Goal: Task Accomplishment & Management: Manage account settings

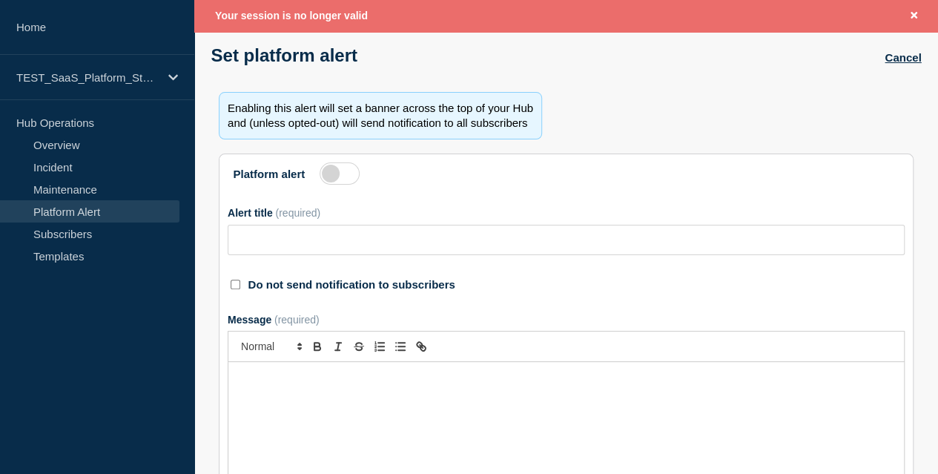
scroll to position [78, 0]
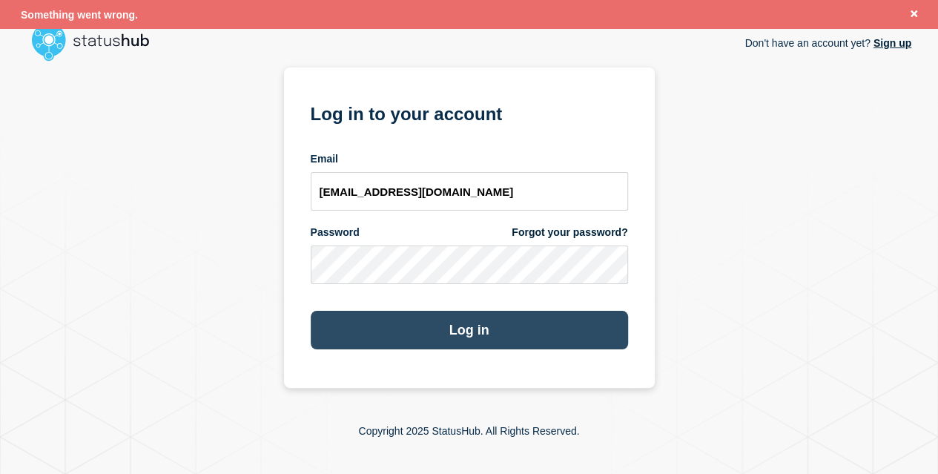
click at [489, 337] on button "Log in" at bounding box center [469, 330] width 317 height 39
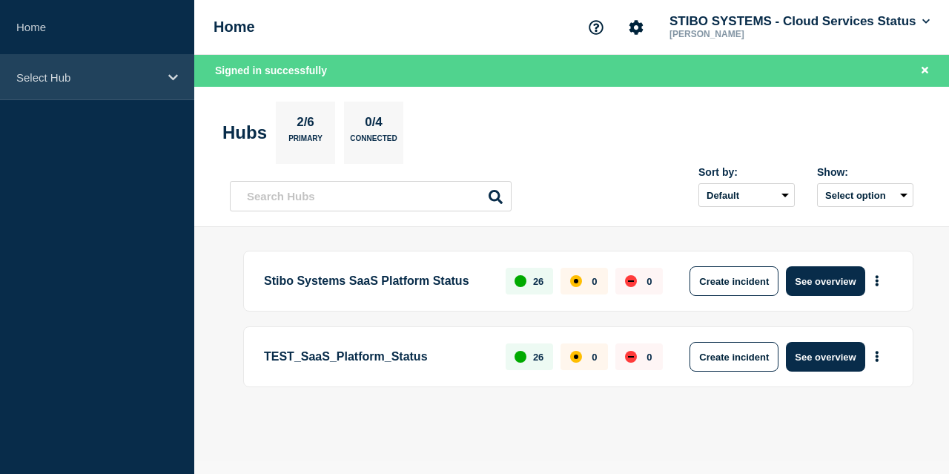
click at [96, 73] on p "Select Hub" at bounding box center [87, 77] width 142 height 13
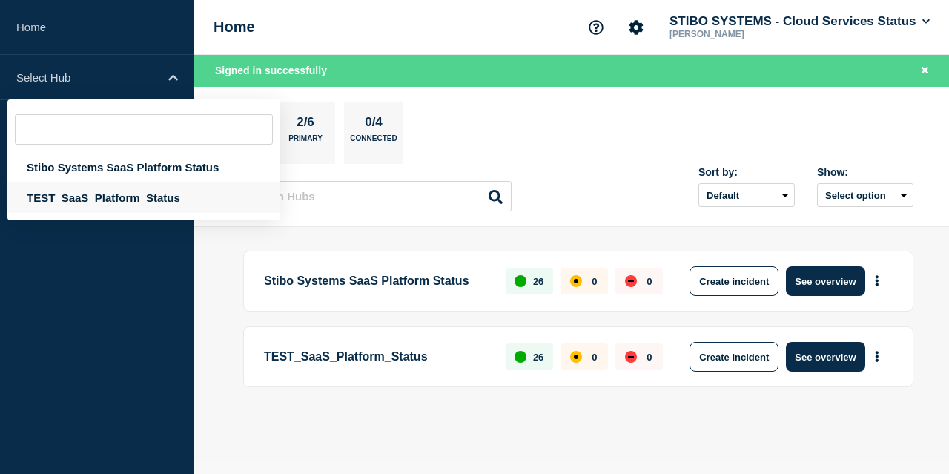
click at [92, 198] on div "TEST_SaaS_Platform_Status" at bounding box center [143, 197] width 273 height 30
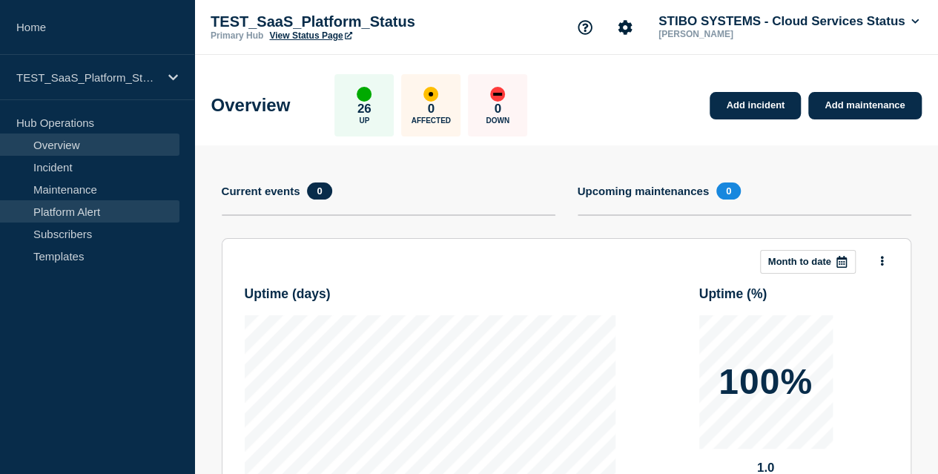
click at [114, 214] on link "Platform Alert" at bounding box center [89, 211] width 179 height 22
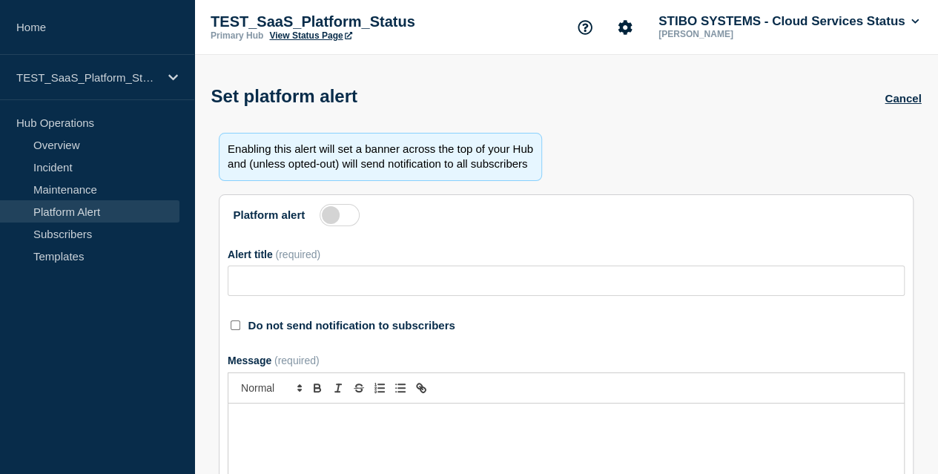
type input "Action Required: Update IP Whitelisting Before STEP Maintenance on November 2, …"
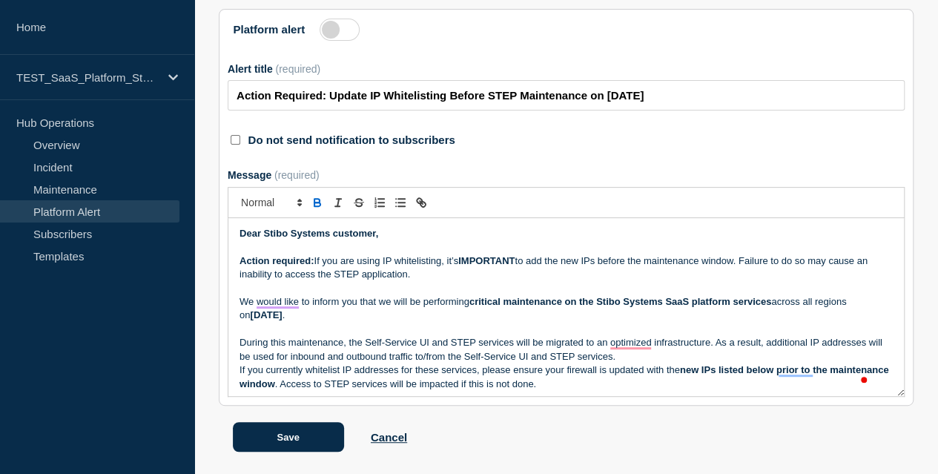
click at [650, 363] on p "During this maintenance, the Self-Service UI and STEP services will be migrated…" at bounding box center [565, 349] width 653 height 27
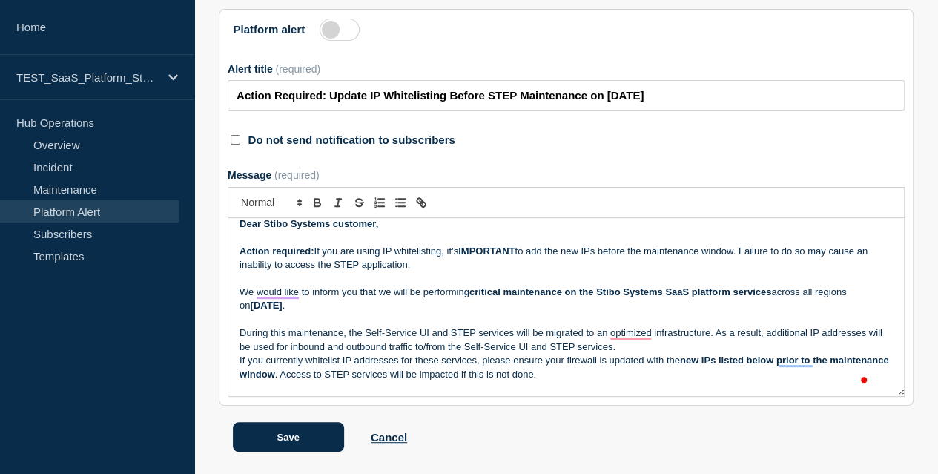
scroll to position [9, 0]
drag, startPoint x: 296, startPoint y: 257, endPoint x: 508, endPoint y: 262, distance: 212.0
click at [508, 262] on p "Action required: If you are using IP whitelisting, it’s IMPORTANT to add the ne…" at bounding box center [565, 258] width 653 height 27
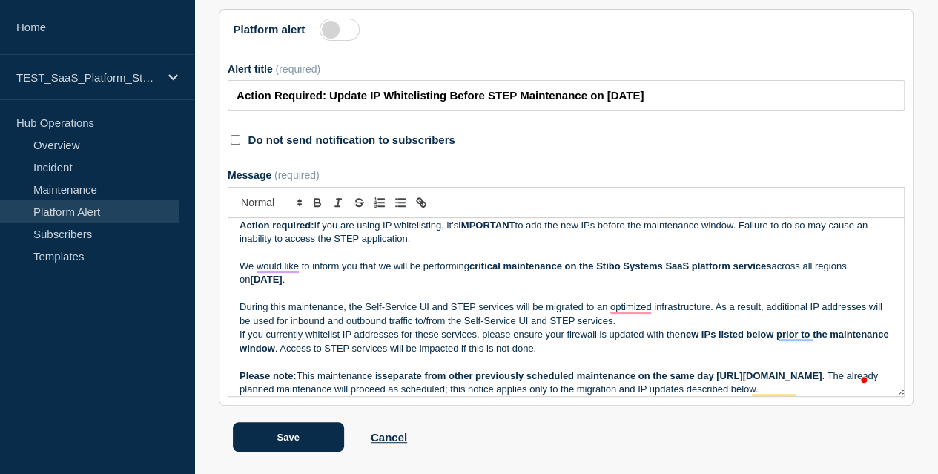
drag, startPoint x: 516, startPoint y: 259, endPoint x: 288, endPoint y: 283, distance: 229.6
click at [282, 283] on strong "November 2, 2025" at bounding box center [266, 278] width 32 height 11
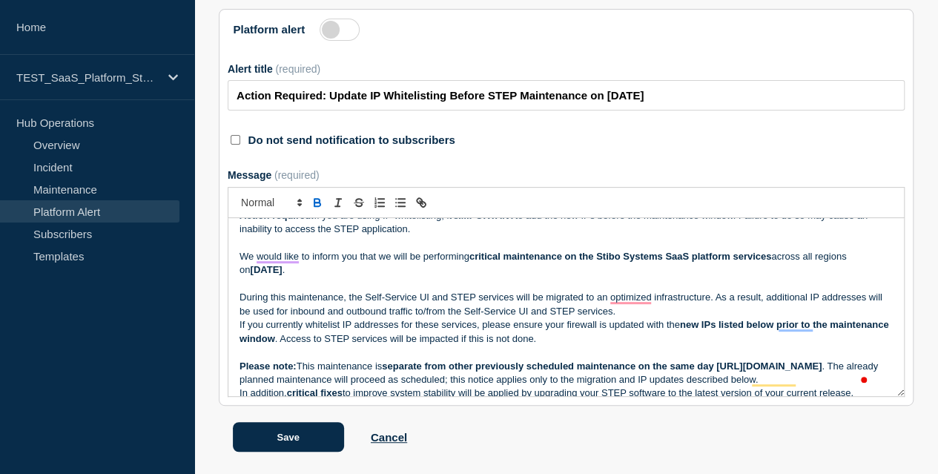
scroll to position [0, 0]
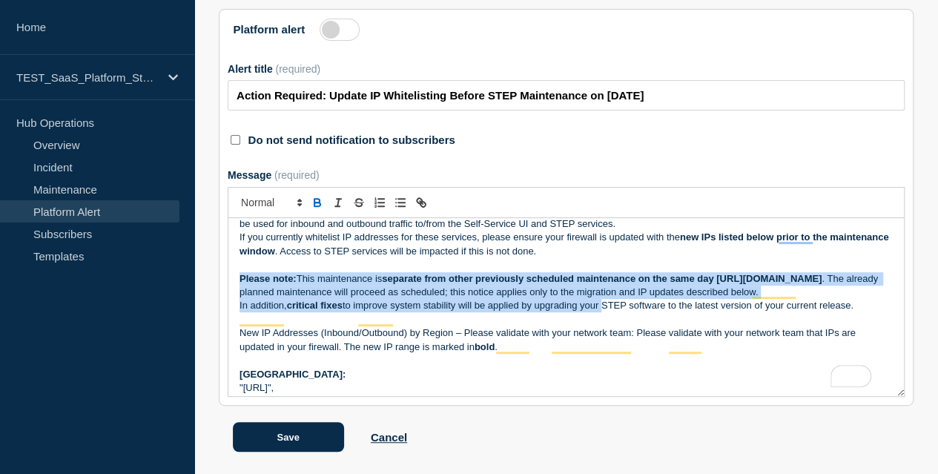
drag, startPoint x: 245, startPoint y: 281, endPoint x: 607, endPoint y: 315, distance: 364.0
click at [607, 315] on div "Dear Stibo Systems customer, Action required: If you are using IP whitelisting,…" at bounding box center [565, 307] width 675 height 178
click at [544, 299] on p "Please note: This maintenance is separate from other previously scheduled maint…" at bounding box center [565, 285] width 653 height 27
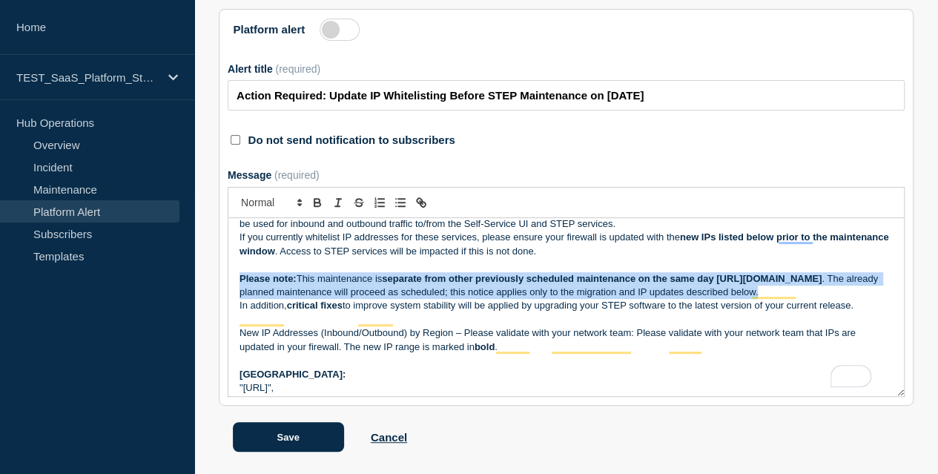
drag, startPoint x: 544, startPoint y: 313, endPoint x: 236, endPoint y: 284, distance: 309.7
click at [236, 284] on div "Dear Stibo Systems customer, Action required: If you are using IP whitelisting,…" at bounding box center [565, 307] width 675 height 178
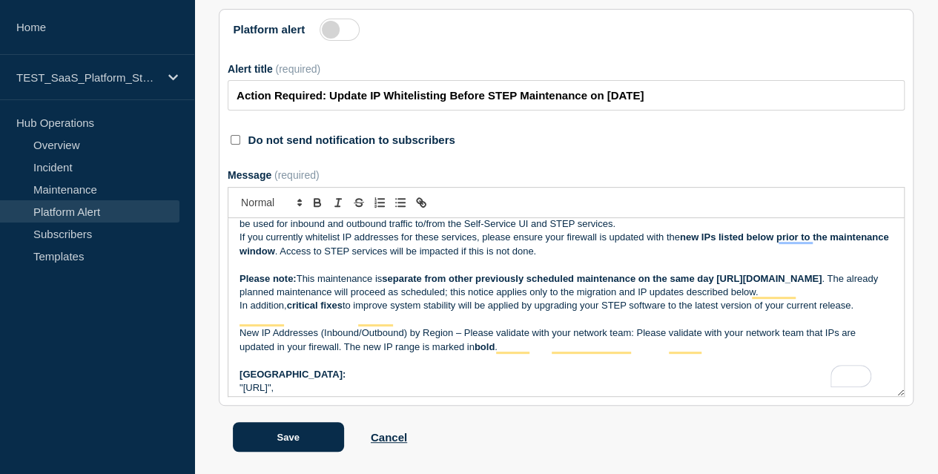
click at [629, 252] on p "If you currently whitelist IP addresses for these services, please ensure your …" at bounding box center [565, 244] width 653 height 27
click at [537, 296] on p "Please note: This maintenance is separate from other previously scheduled maint…" at bounding box center [565, 285] width 653 height 27
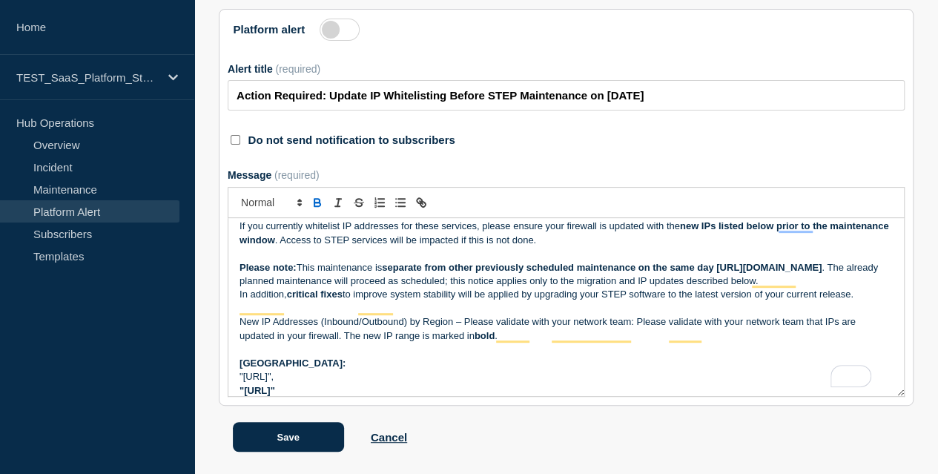
click at [517, 288] on p "Please note: This maintenance is separate from other previously scheduled maint…" at bounding box center [565, 274] width 653 height 27
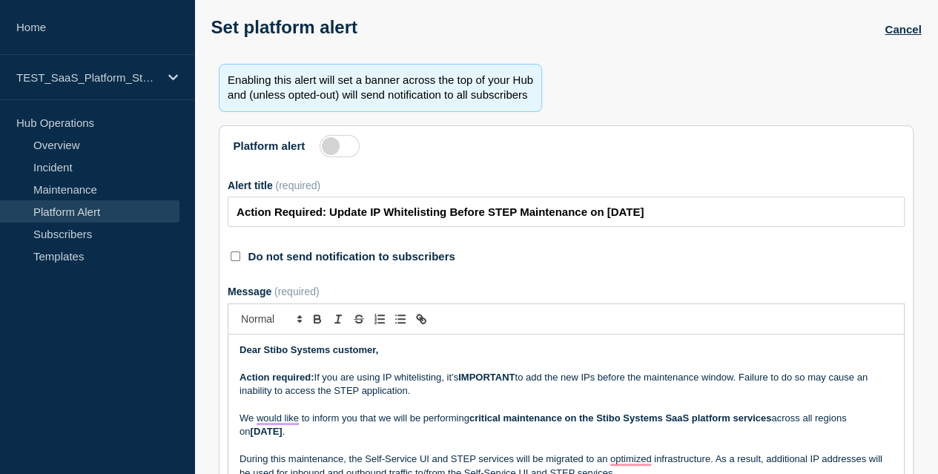
click at [344, 157] on label at bounding box center [339, 146] width 40 height 22
click at [0, 0] on input "Platform alert" at bounding box center [0, 0] width 0 height 0
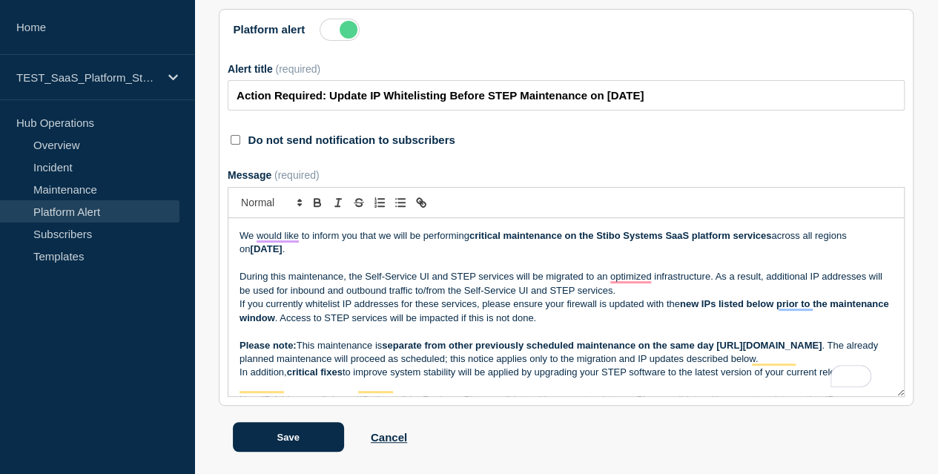
click at [268, 133] on label "Do not send notification to subscribers" at bounding box center [351, 139] width 207 height 13
click at [237, 135] on input "Do not send notification to subscribers" at bounding box center [236, 140] width 10 height 10
checkbox input "true"
click at [546, 169] on div "Message (required)" at bounding box center [566, 175] width 677 height 12
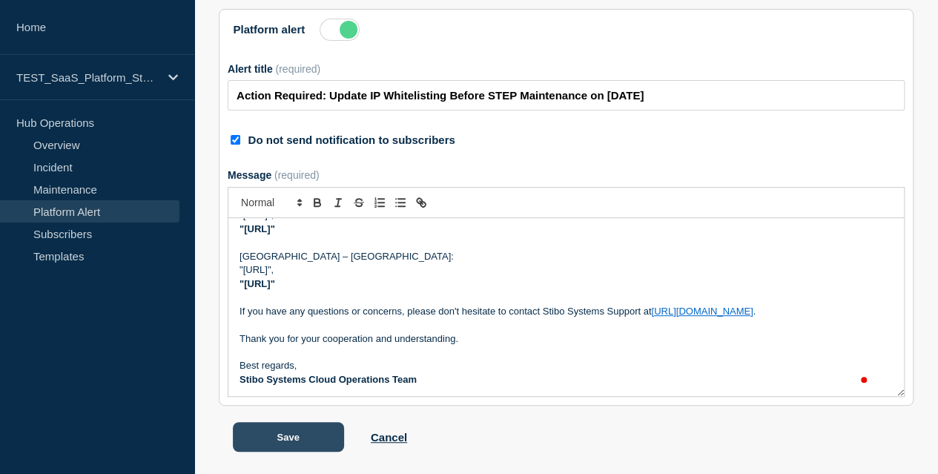
click at [321, 438] on button "Save" at bounding box center [288, 437] width 111 height 30
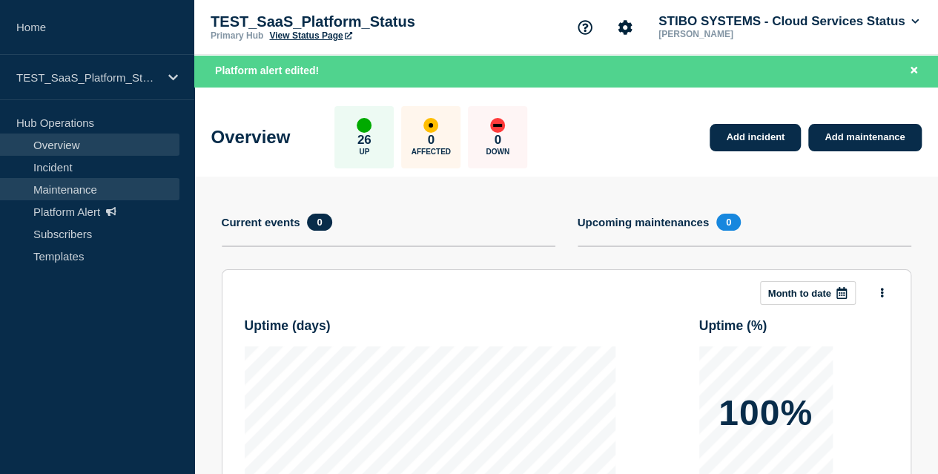
click at [59, 193] on link "Maintenance" at bounding box center [89, 189] width 179 height 22
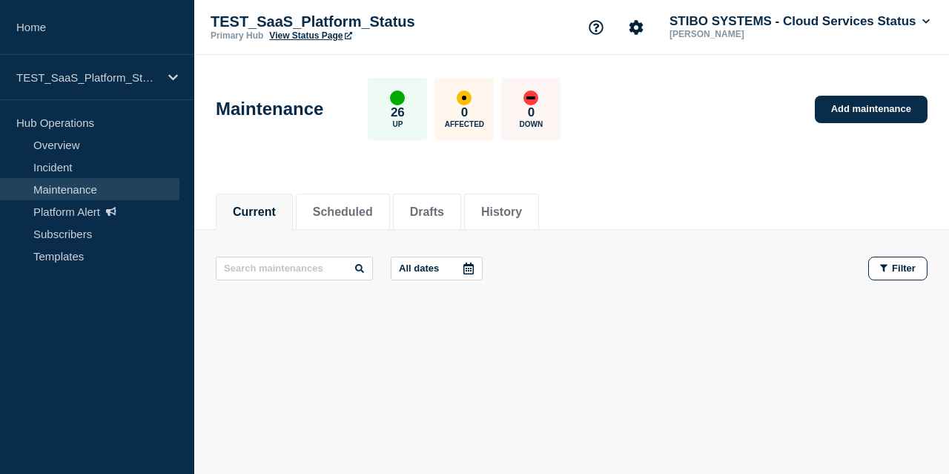
click at [323, 36] on link "View Status Page" at bounding box center [310, 35] width 82 height 10
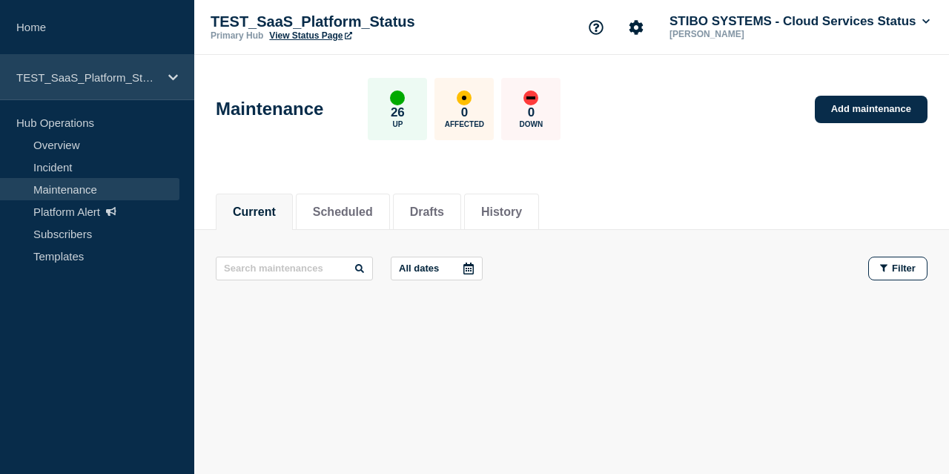
click at [105, 90] on div "TEST_SaaS_Platform_Status" at bounding box center [97, 77] width 194 height 45
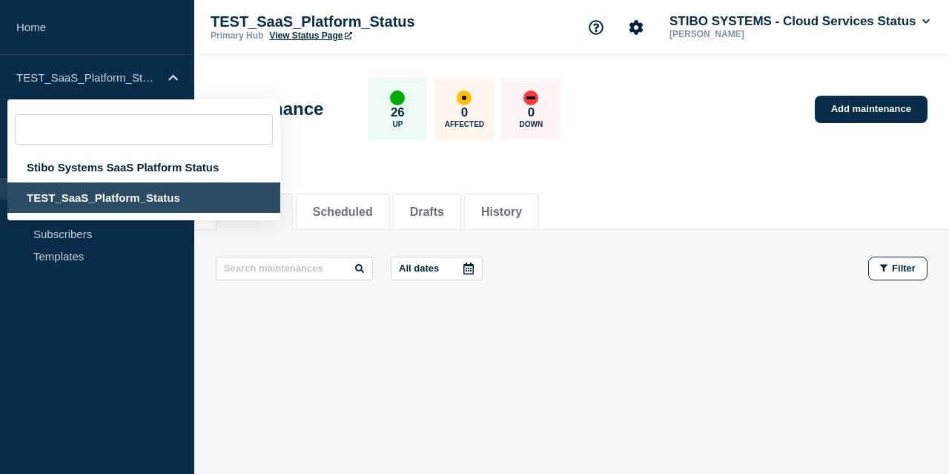
click at [130, 195] on div "TEST_SaaS_Platform_Status" at bounding box center [143, 197] width 273 height 30
click at [123, 323] on aside "Home TEST_SaaS_Platform_Status Stibo Systems SaaS Platform Status TEST_SaaS_Pla…" at bounding box center [97, 237] width 194 height 474
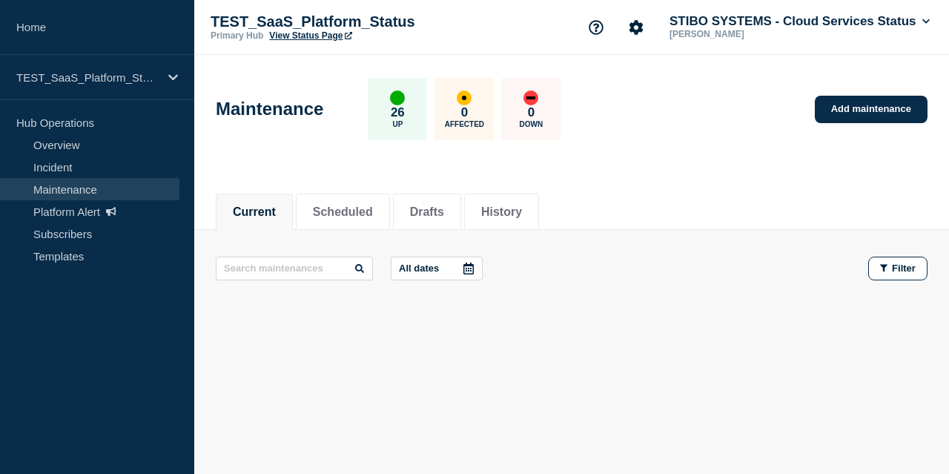
click at [75, 189] on link "Maintenance" at bounding box center [89, 189] width 179 height 22
click at [86, 210] on link "Platform Alert" at bounding box center [89, 211] width 179 height 22
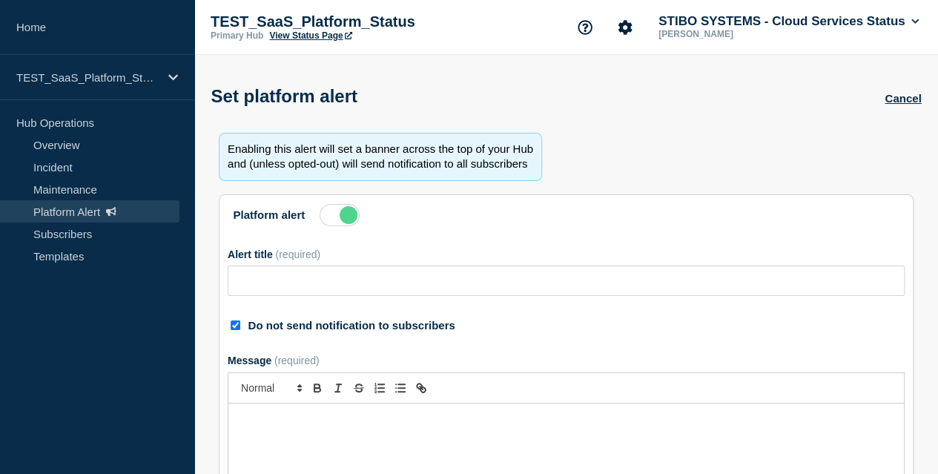
type input "Action Required: Update IP Whitelisting Before STEP Maintenance on November 2, …"
checkbox input "true"
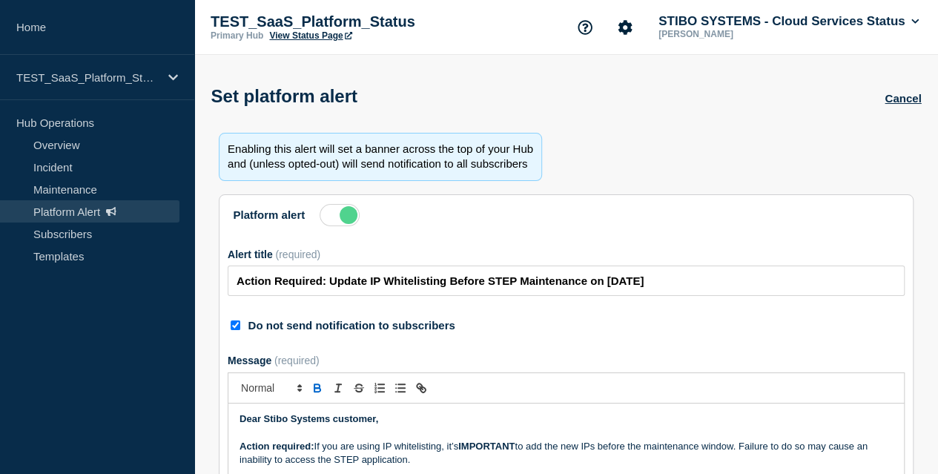
scroll to position [251, 0]
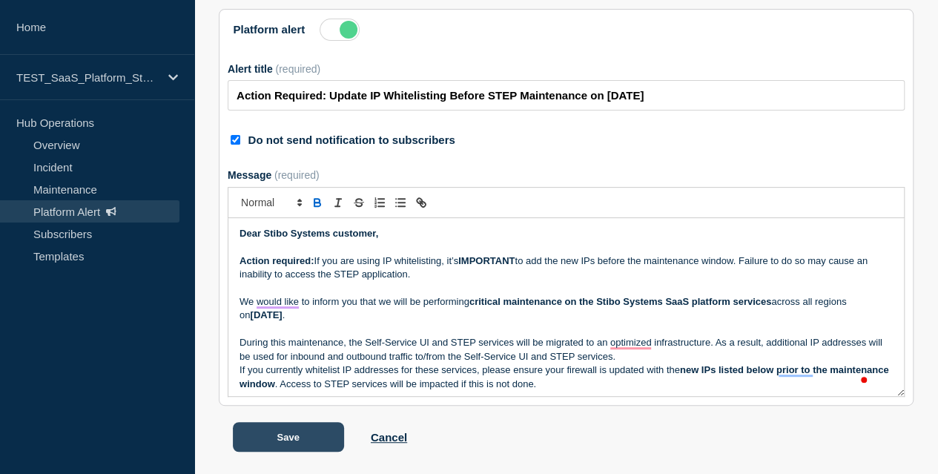
click at [326, 429] on button "Save" at bounding box center [288, 437] width 111 height 30
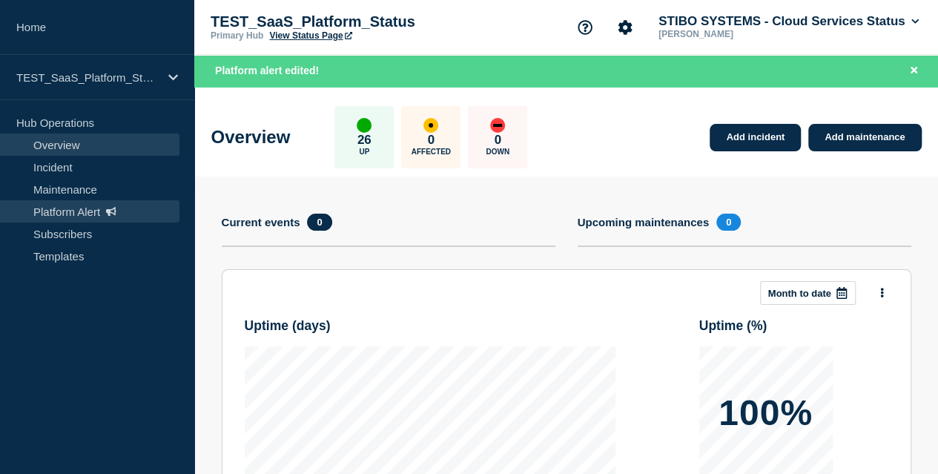
click at [82, 217] on link "Platform Alert" at bounding box center [89, 211] width 179 height 22
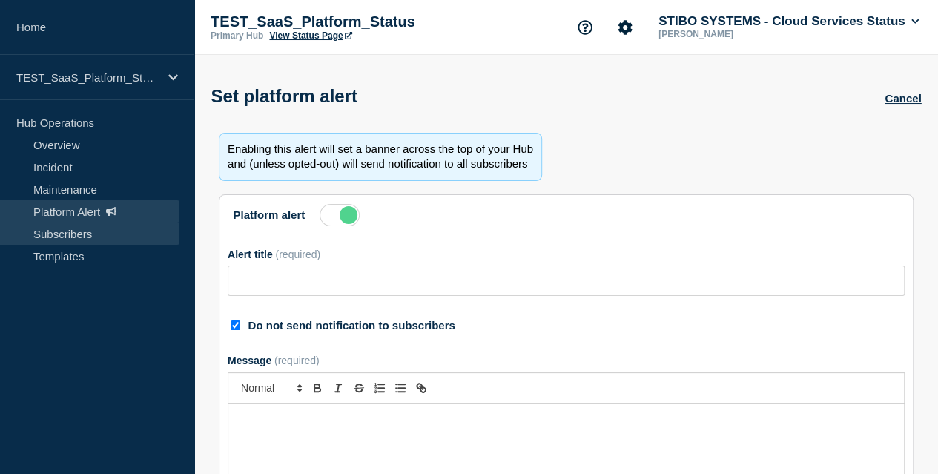
type input "Action Required: Update IP Whitelisting Before STEP Maintenance on November 2, …"
checkbox input "true"
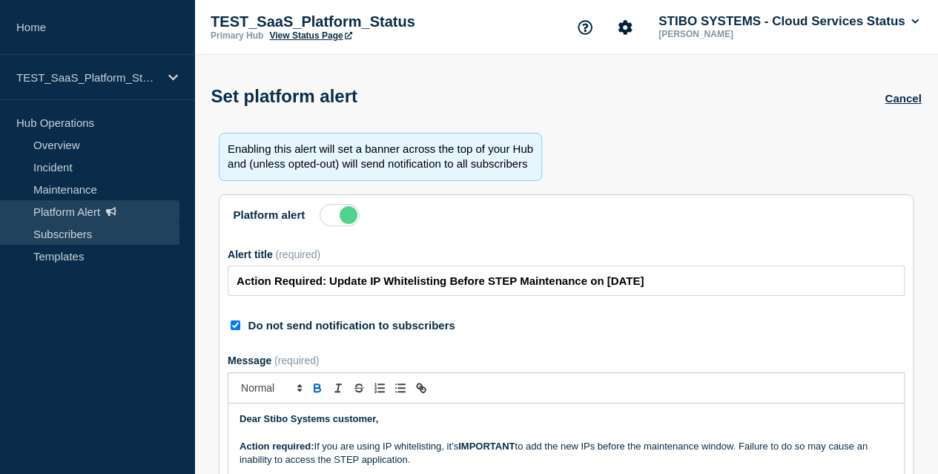
click at [82, 225] on link "Subscribers" at bounding box center [89, 233] width 179 height 22
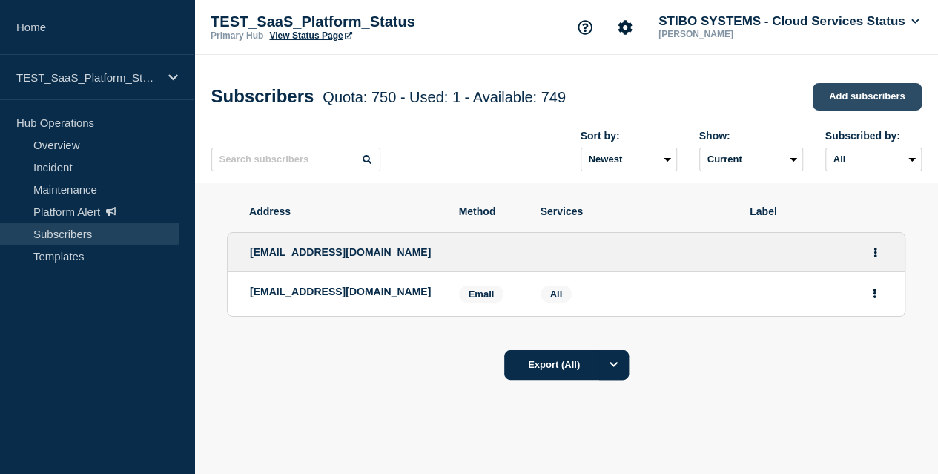
click at [907, 88] on link "Add subscribers" at bounding box center [866, 96] width 109 height 27
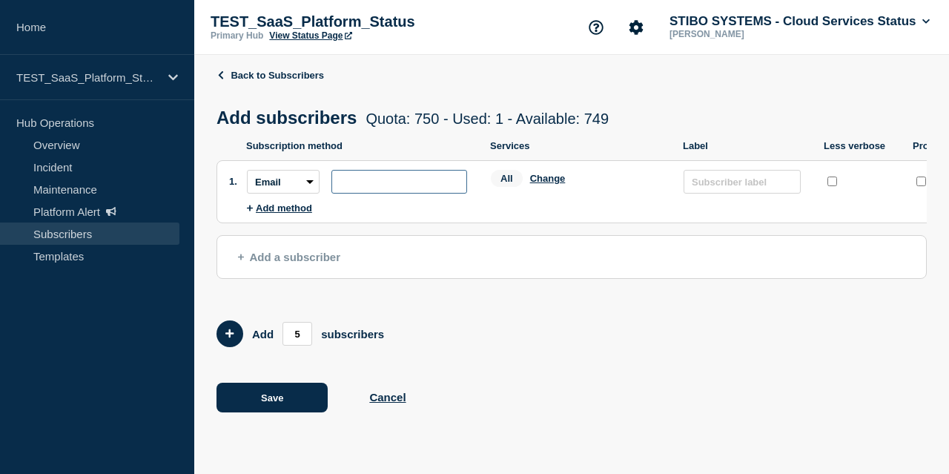
click at [396, 190] on input "subscription-address" at bounding box center [399, 182] width 136 height 24
click at [396, 190] on input "yoko@stibosystems.co" at bounding box center [399, 182] width 136 height 24
click at [450, 186] on input "yoko@stibosystems.co" at bounding box center [399, 182] width 136 height 24
type input "yoko@stibosystems.com"
click at [269, 402] on button "Save" at bounding box center [271, 397] width 111 height 30
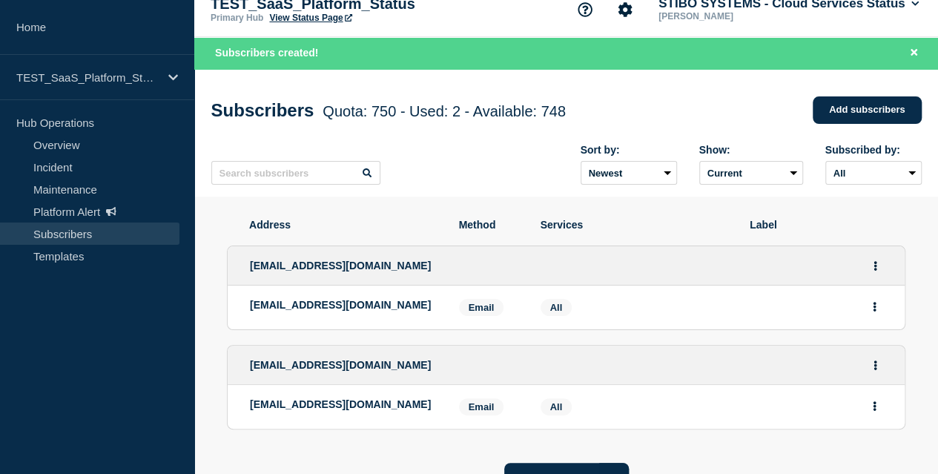
scroll to position [17, 0]
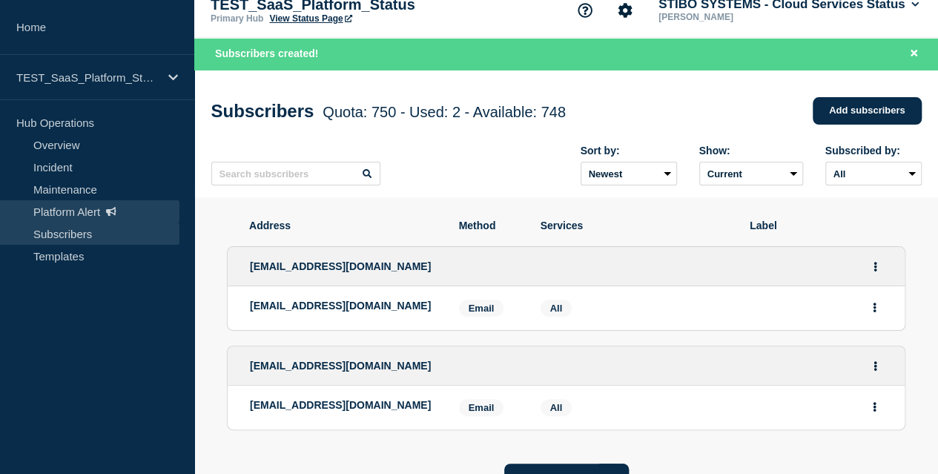
click at [79, 202] on link "Platform Alert" at bounding box center [89, 211] width 179 height 22
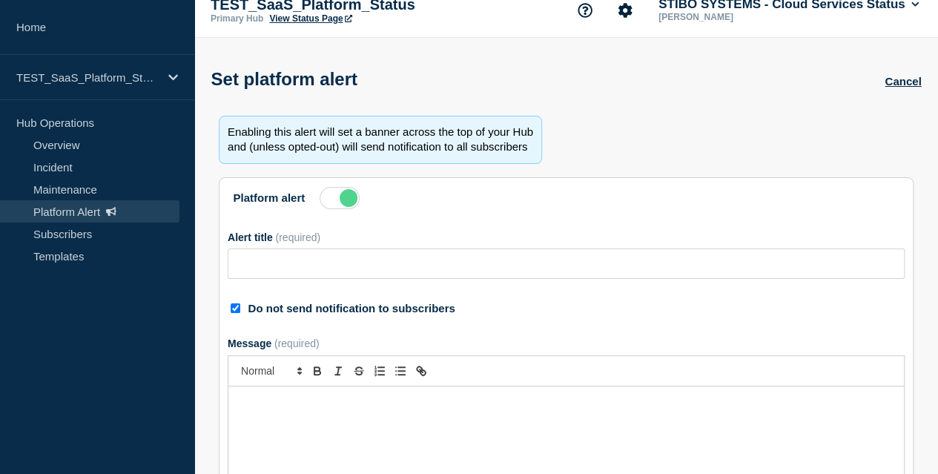
type input "Action Required: Update IP Whitelisting Before STEP Maintenance on November 2, …"
checkbox input "true"
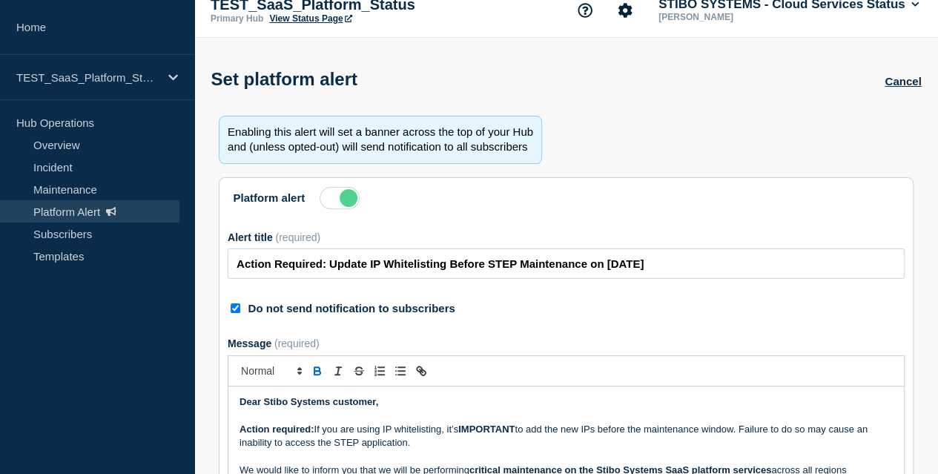
scroll to position [251, 0]
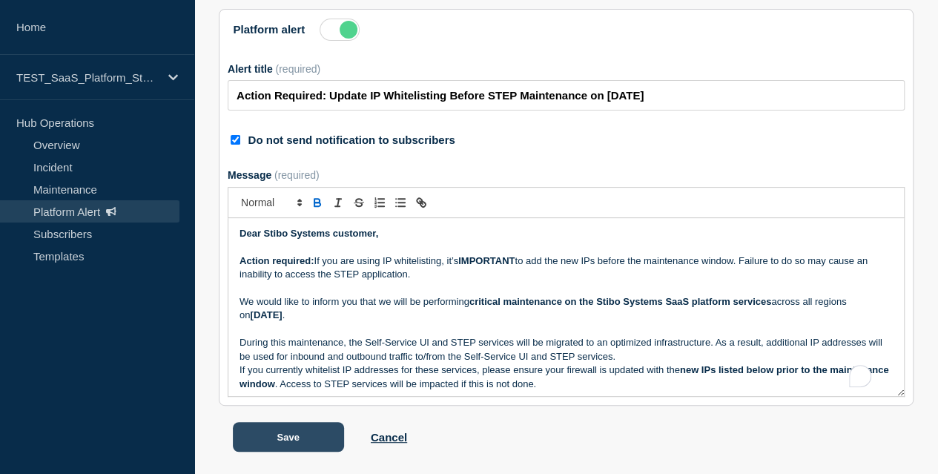
click at [311, 447] on button "Save" at bounding box center [288, 437] width 111 height 30
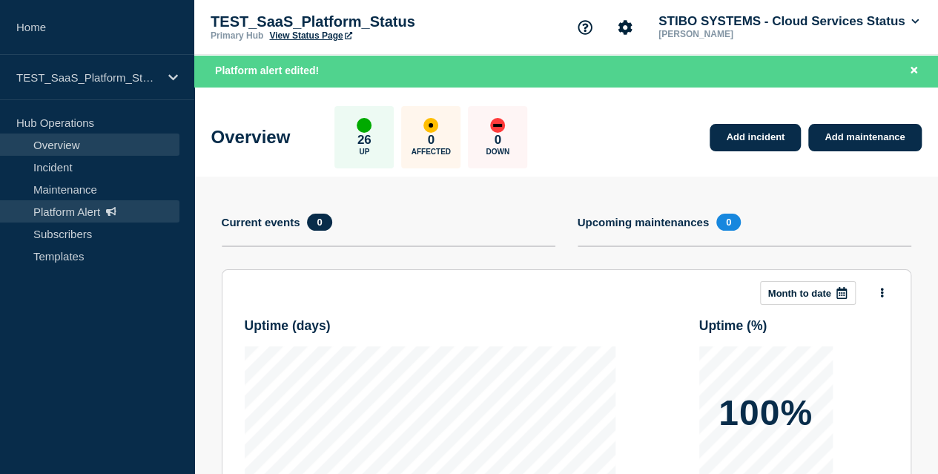
click at [96, 207] on link "Platform Alert" at bounding box center [89, 211] width 179 height 22
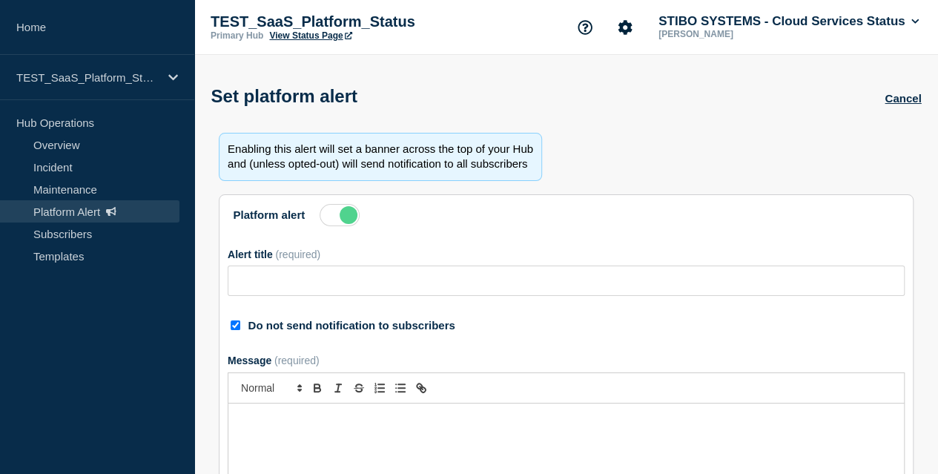
type input "Action Required: Update IP Whitelisting Before STEP Maintenance on November 2, …"
checkbox input "true"
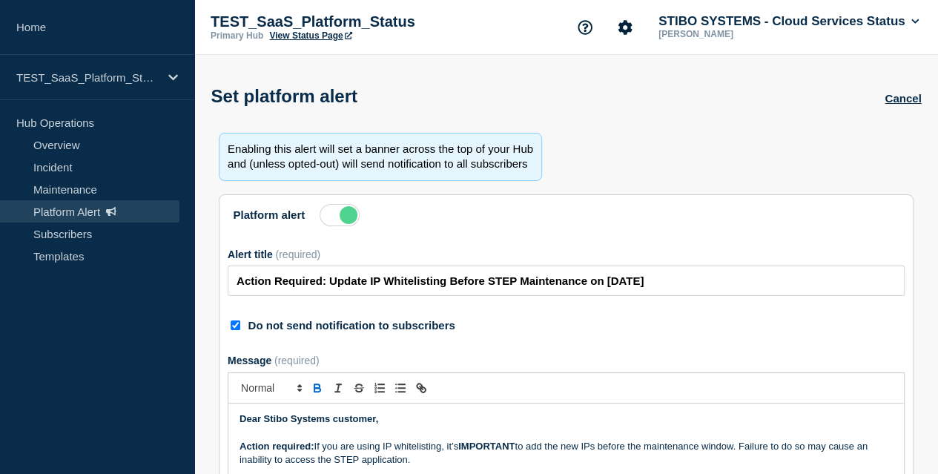
click at [335, 226] on label at bounding box center [339, 215] width 40 height 22
click at [0, 0] on input "Platform alert" at bounding box center [0, 0] width 0 height 0
click at [335, 226] on label at bounding box center [339, 215] width 40 height 22
click at [0, 0] on input "Platform alert" at bounding box center [0, 0] width 0 height 0
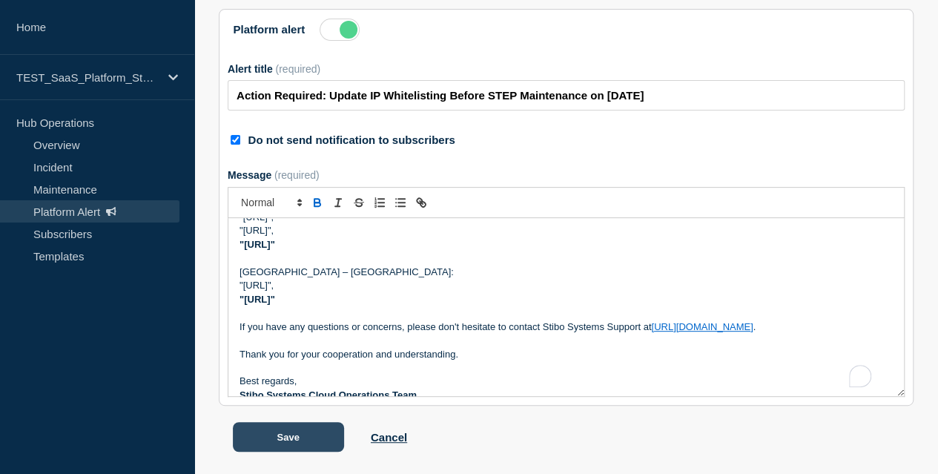
scroll to position [537, 0]
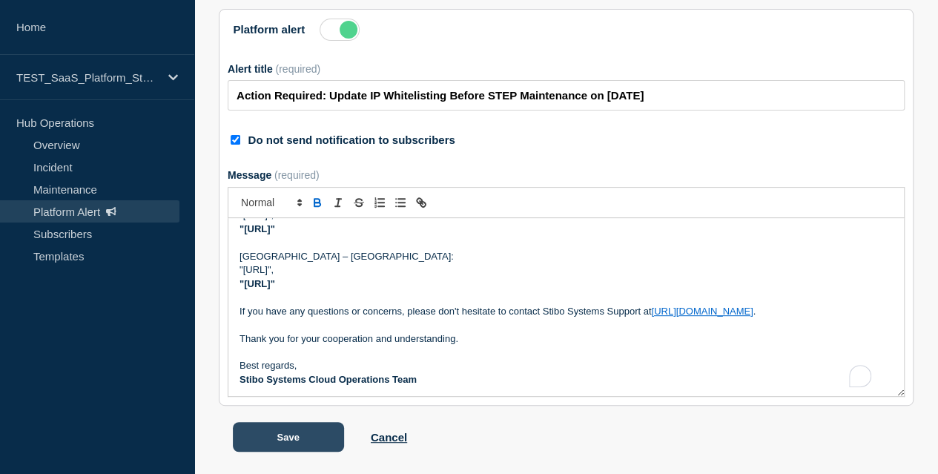
click at [297, 440] on button "Save" at bounding box center [288, 437] width 111 height 30
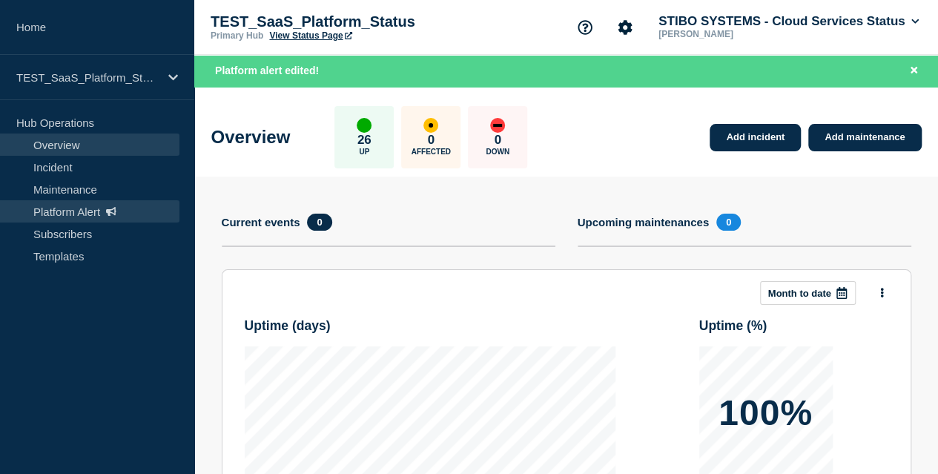
click at [67, 211] on link "Platform Alert" at bounding box center [89, 211] width 179 height 22
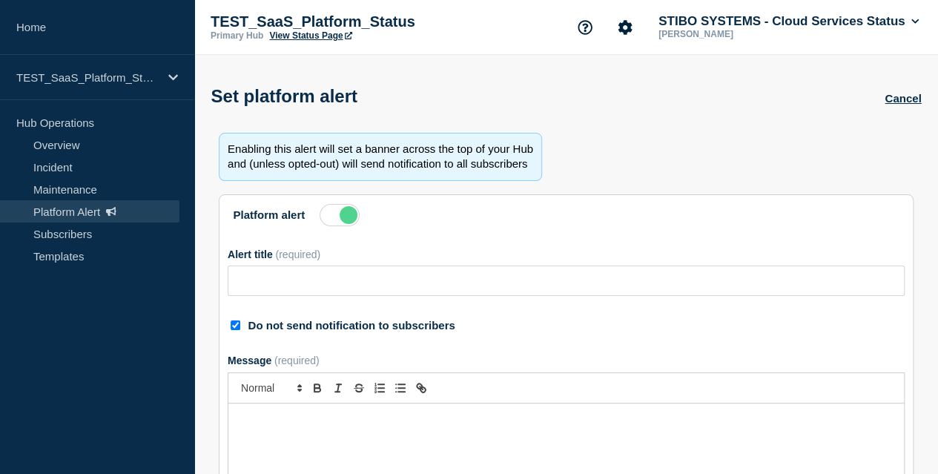
type input "Action Required: Update IP Whitelisting Before STEP Maintenance on November 2, …"
checkbox input "true"
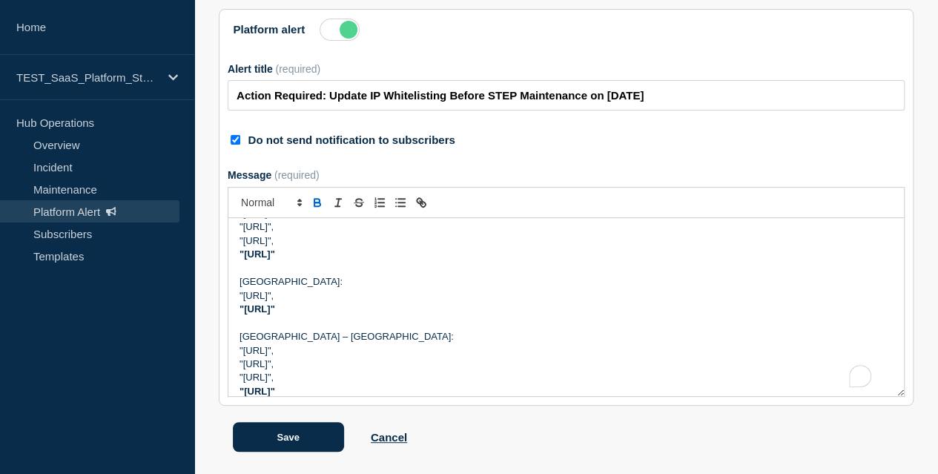
scroll to position [537, 0]
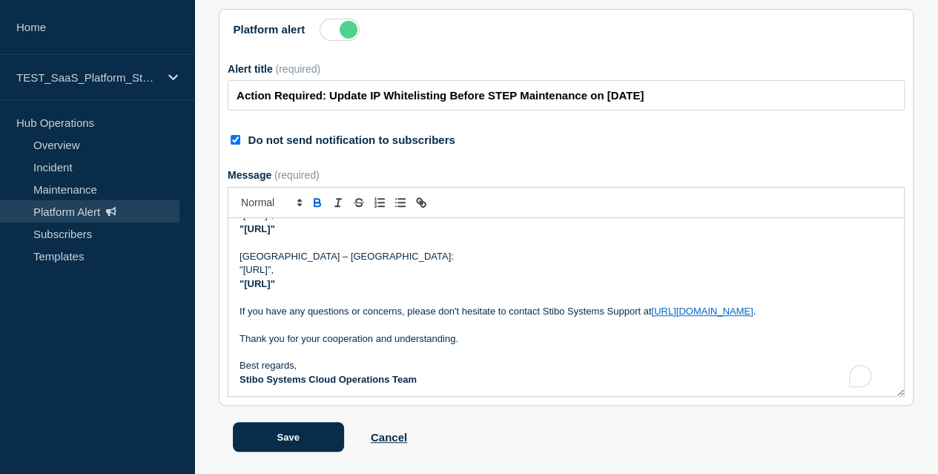
click at [438, 373] on p "Stibo Systems Cloud Operations Team" at bounding box center [565, 379] width 653 height 13
click at [296, 440] on button "Save" at bounding box center [288, 437] width 111 height 30
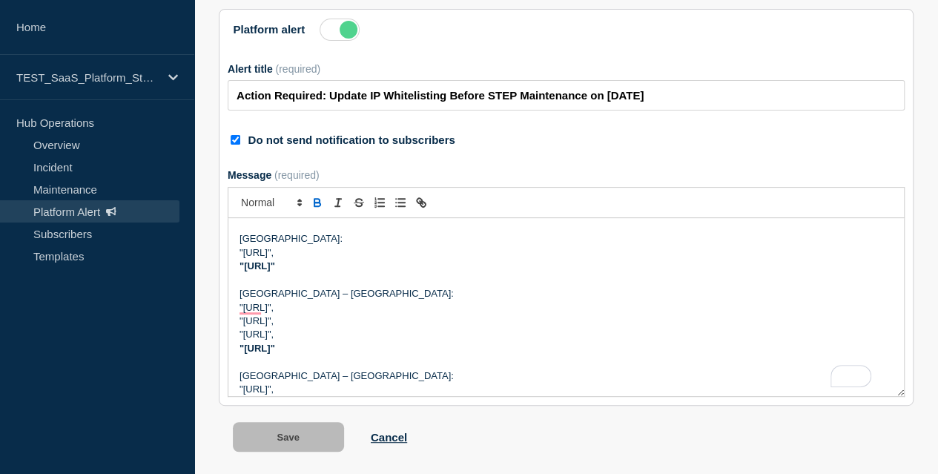
scroll to position [404, 0]
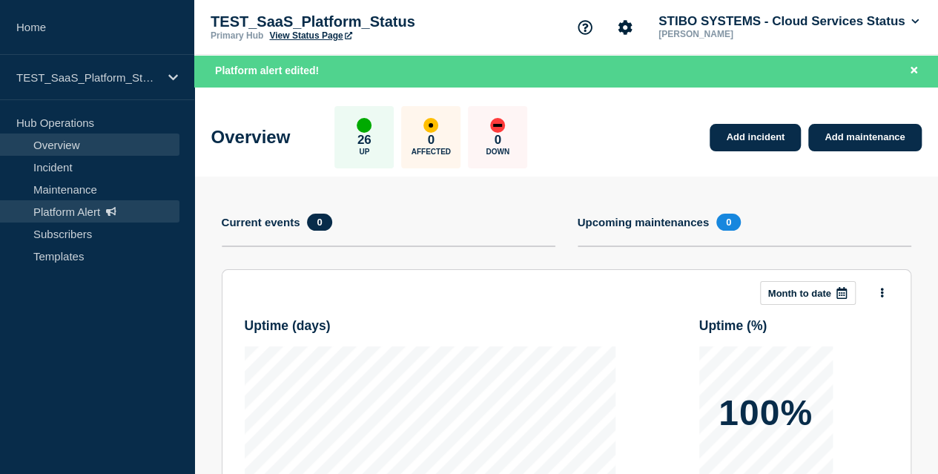
click at [105, 211] on link "Platform Alert" at bounding box center [89, 211] width 179 height 22
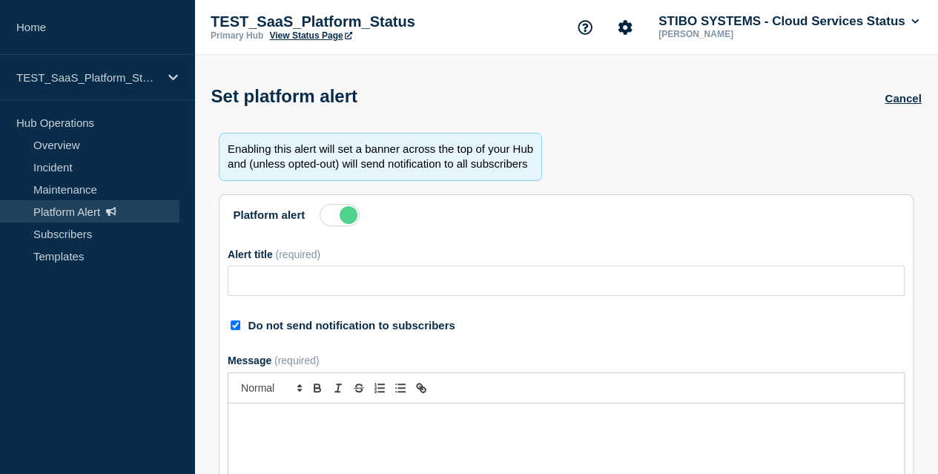
type input "Action Required: Update IP Whitelisting Before STEP Maintenance on November 2, …"
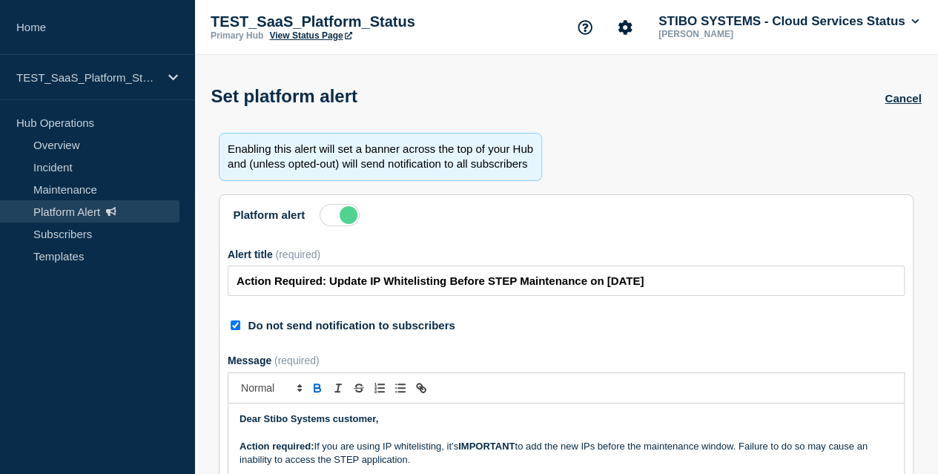
click at [240, 330] on input "Do not send notification to subscribers" at bounding box center [236, 325] width 10 height 10
checkbox input "false"
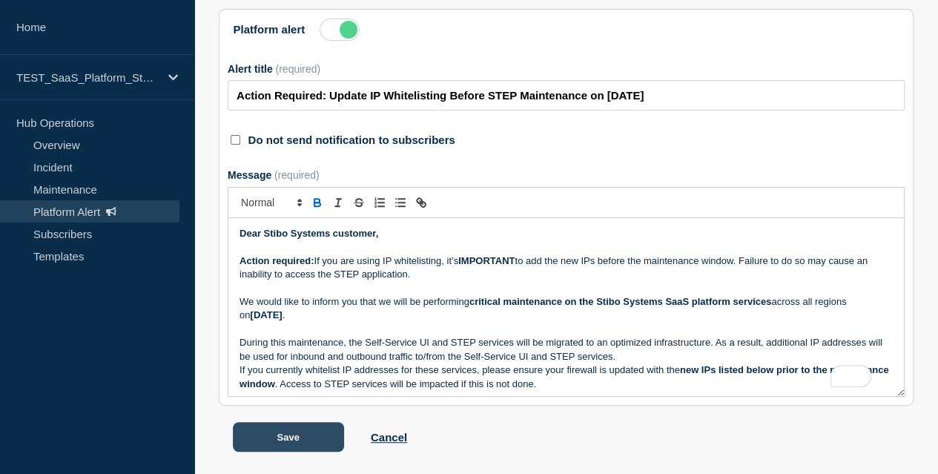
click at [297, 431] on button "Save" at bounding box center [288, 437] width 111 height 30
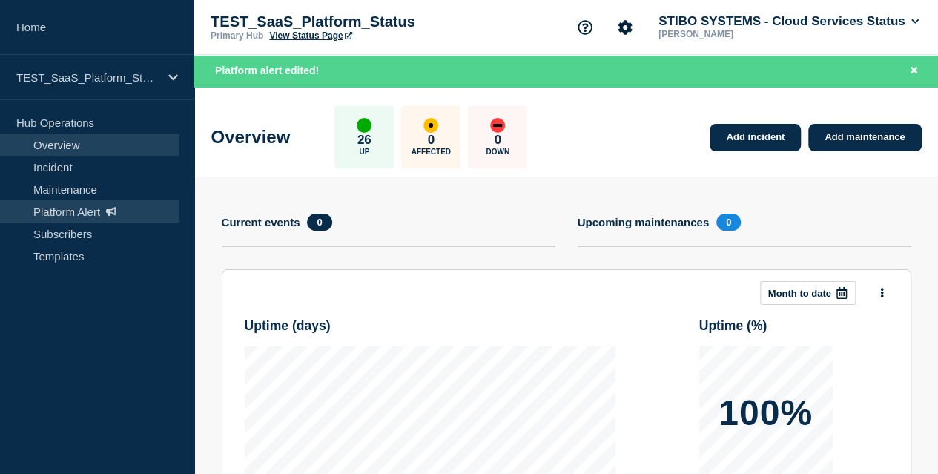
click at [91, 209] on link "Platform Alert" at bounding box center [89, 211] width 179 height 22
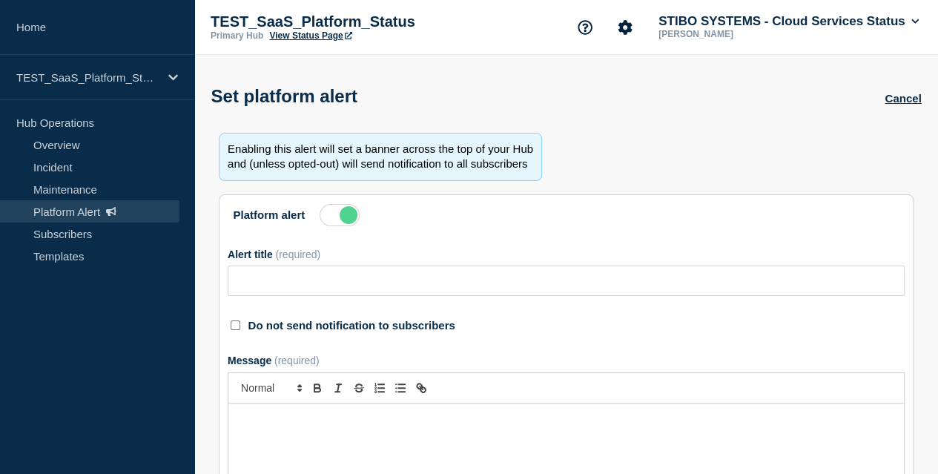
type input "Action Required: Update IP Whitelisting Before STEP Maintenance on November 2, …"
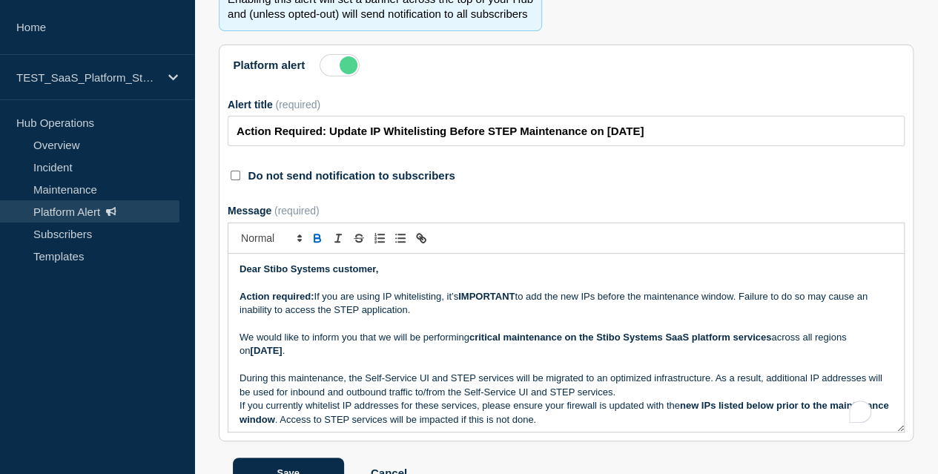
scroll to position [179, 0]
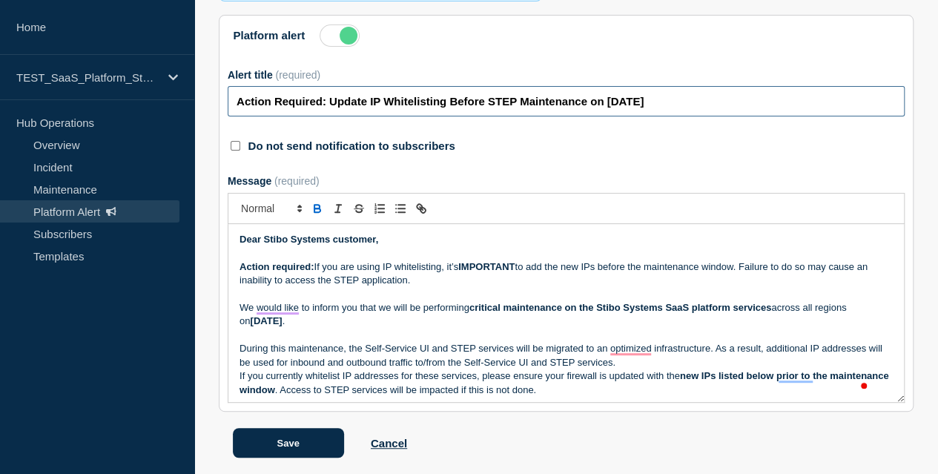
drag, startPoint x: 250, startPoint y: 150, endPoint x: 335, endPoint y: 147, distance: 85.3
click at [335, 116] on input "Action Required: Update IP Whitelisting Before STEP Maintenance on November 2, …" at bounding box center [566, 101] width 677 height 30
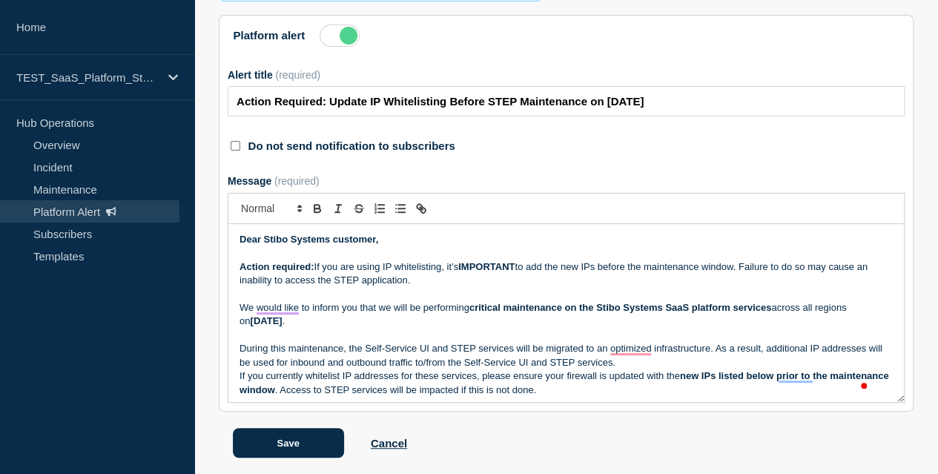
click at [488, 109] on div "Platform alert Alert title (required) Action Required: Update IP Whitelisting B…" at bounding box center [566, 88] width 677 height 129
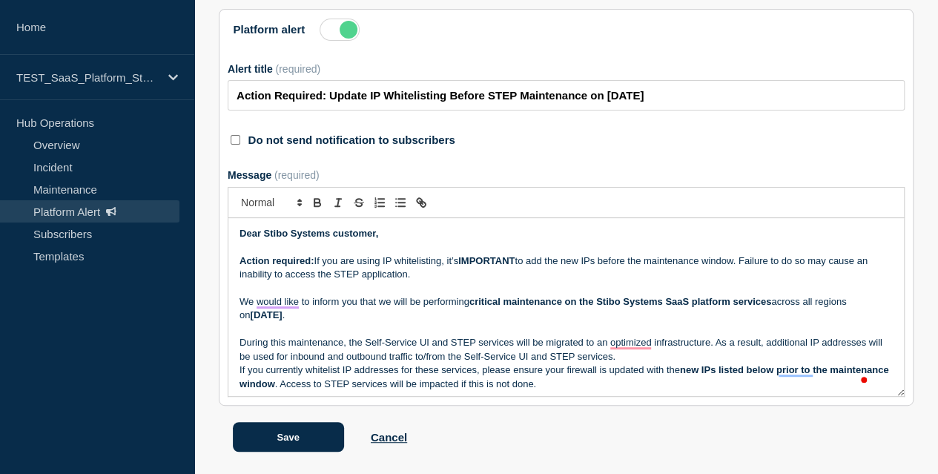
scroll to position [537, 0]
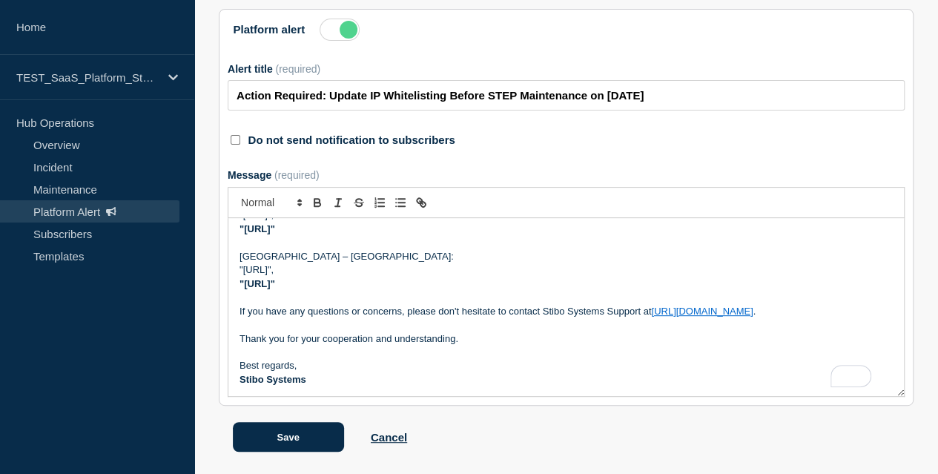
click at [275, 278] on strong ""51.116.115.16/28"" at bounding box center [257, 283] width 36 height 11
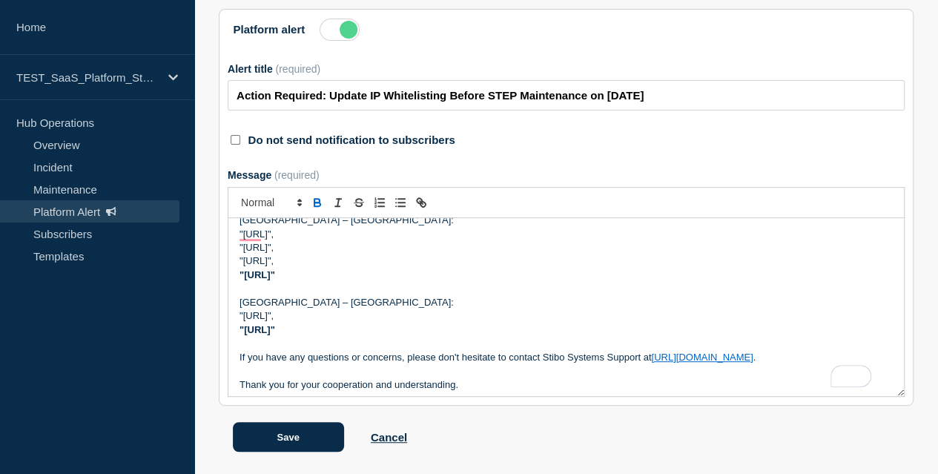
scroll to position [477, 0]
click at [275, 271] on strong ""20.16.222.240/28"" at bounding box center [257, 276] width 36 height 11
click at [440, 261] on p ""172.201.146.128/28"," at bounding box center [565, 262] width 653 height 13
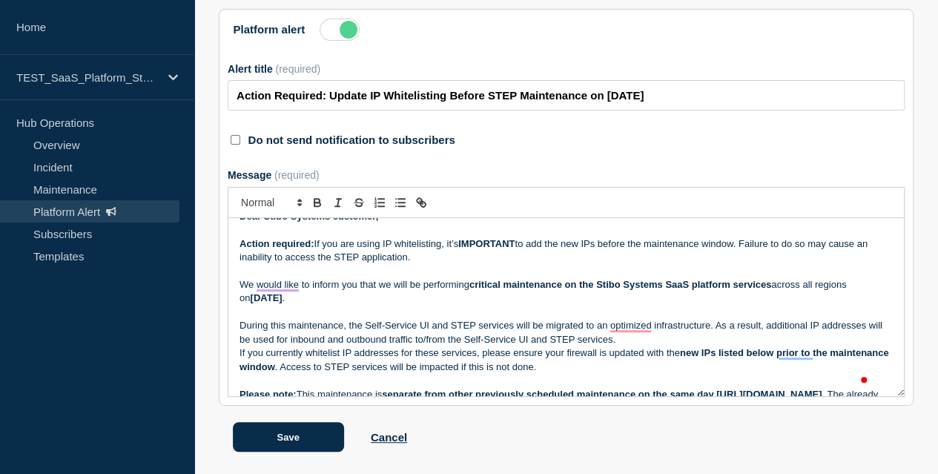
scroll to position [0, 0]
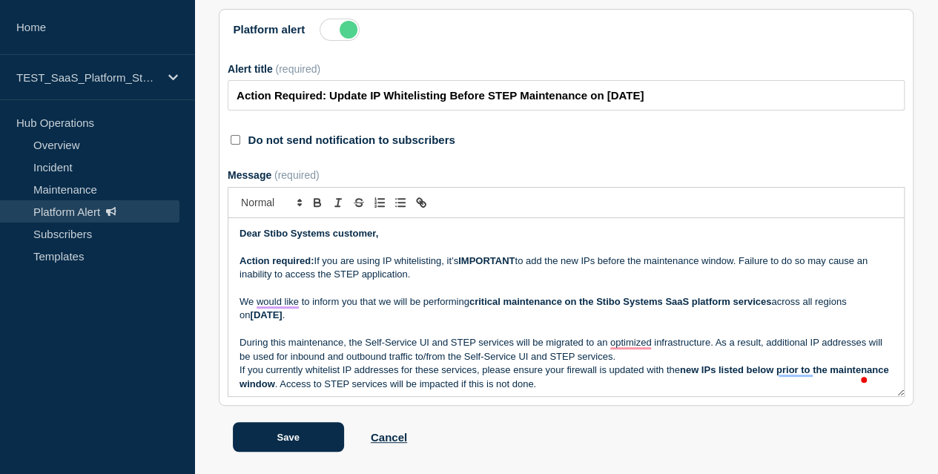
click at [621, 169] on div "Message (required)" at bounding box center [566, 175] width 677 height 12
click at [595, 130] on section "Platform alert Alert title (required) Action Required: Update IP Whitelisting B…" at bounding box center [566, 207] width 695 height 397
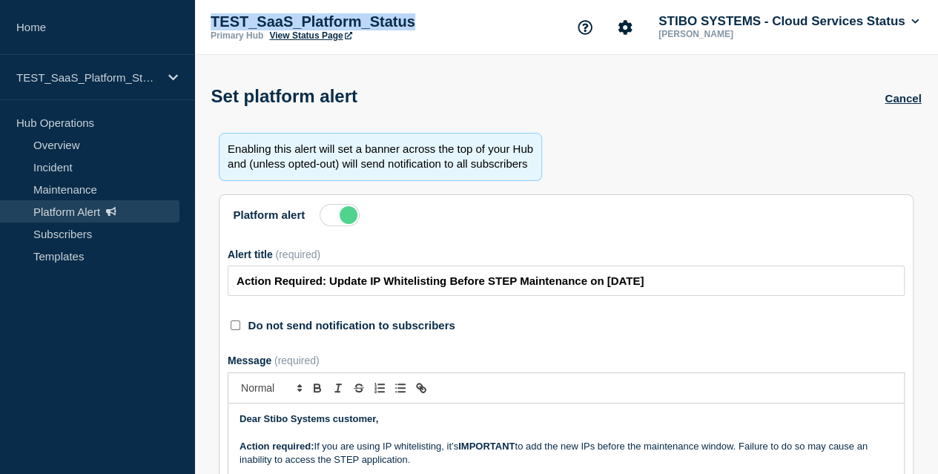
drag, startPoint x: 420, startPoint y: 22, endPoint x: 205, endPoint y: 22, distance: 215.7
click at [205, 22] on div "TEST_SaaS_Platform_Status Primary Hub View Status Page STIBO SYSTEMS - Cloud Se…" at bounding box center [565, 27] width 743 height 55
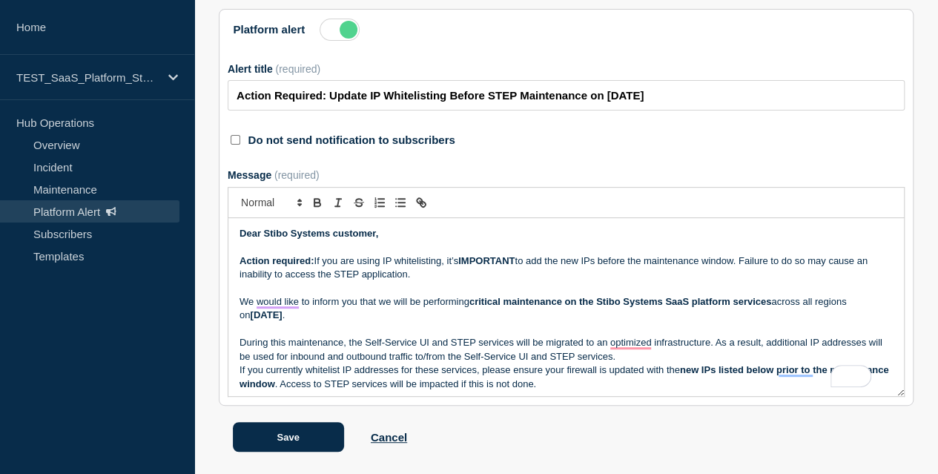
scroll to position [342, 0]
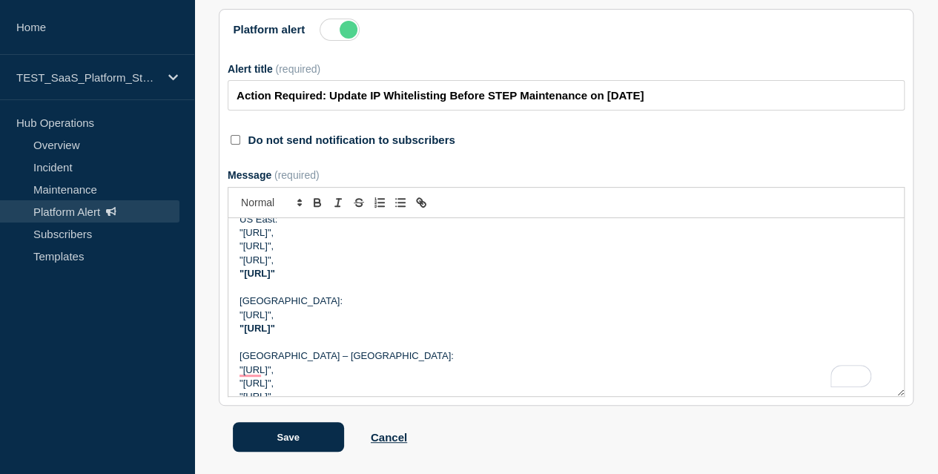
click at [261, 269] on strong ""20.42.42.176/28"" at bounding box center [257, 273] width 36 height 11
click at [486, 270] on p ""20.42.42.176/28"" at bounding box center [565, 273] width 653 height 13
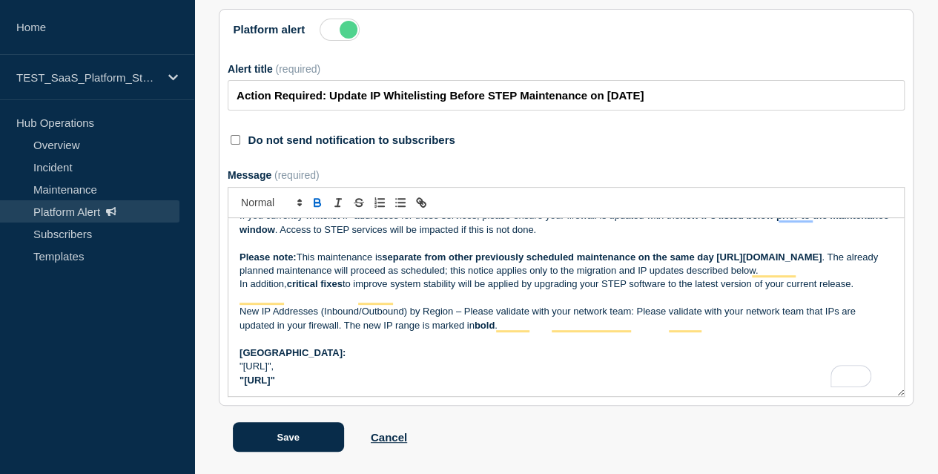
scroll to position [0, 0]
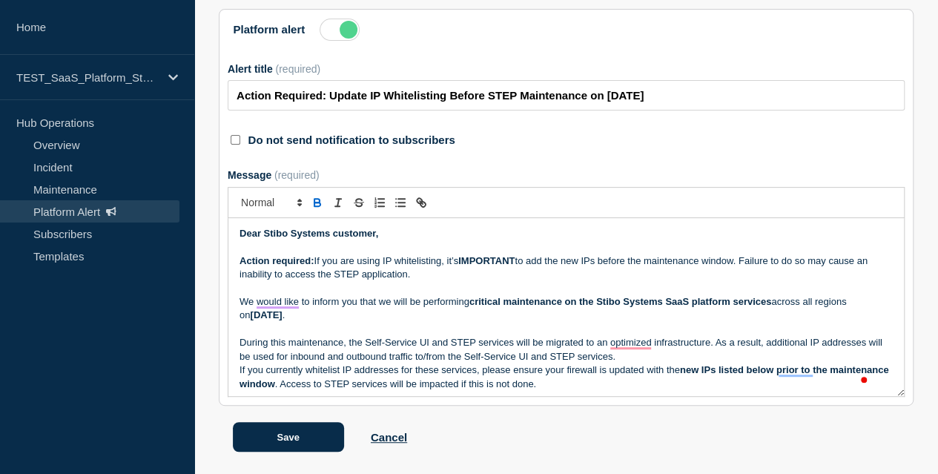
click at [401, 240] on p "To enrich screen reader interactions, please activate Accessibility in Grammarl…" at bounding box center [565, 246] width 653 height 13
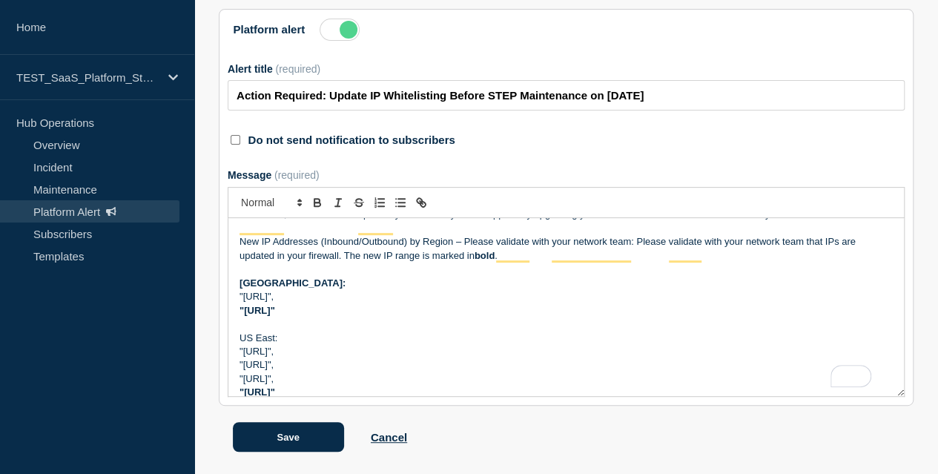
scroll to position [245, 0]
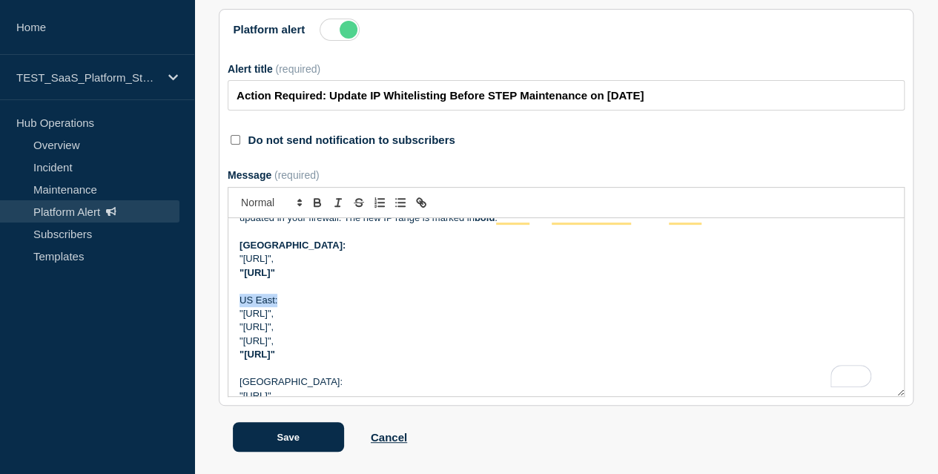
drag, startPoint x: 282, startPoint y: 295, endPoint x: 240, endPoint y: 296, distance: 41.5
click at [240, 296] on div "Dear Stibo Systems customer, Action required: If you are using IP whitelisting,…" at bounding box center [565, 307] width 675 height 178
click at [327, 294] on p "US East:" at bounding box center [565, 300] width 653 height 13
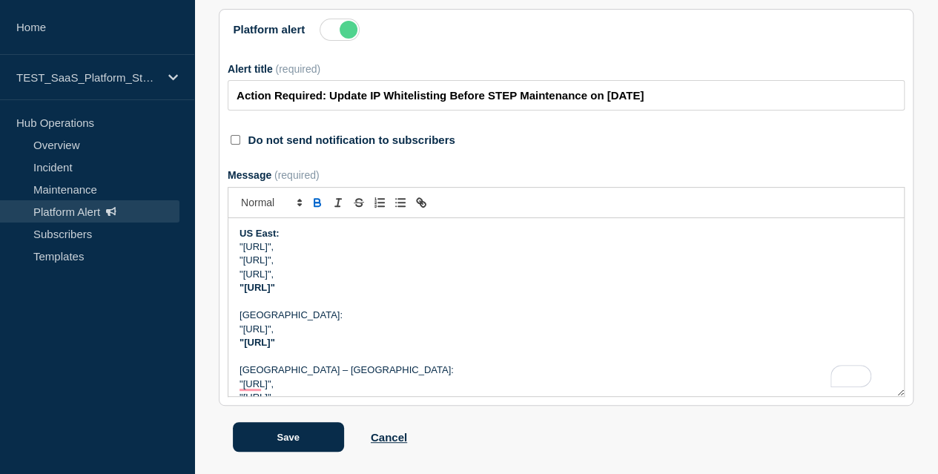
click at [257, 309] on p "Japan:" at bounding box center [565, 314] width 653 height 13
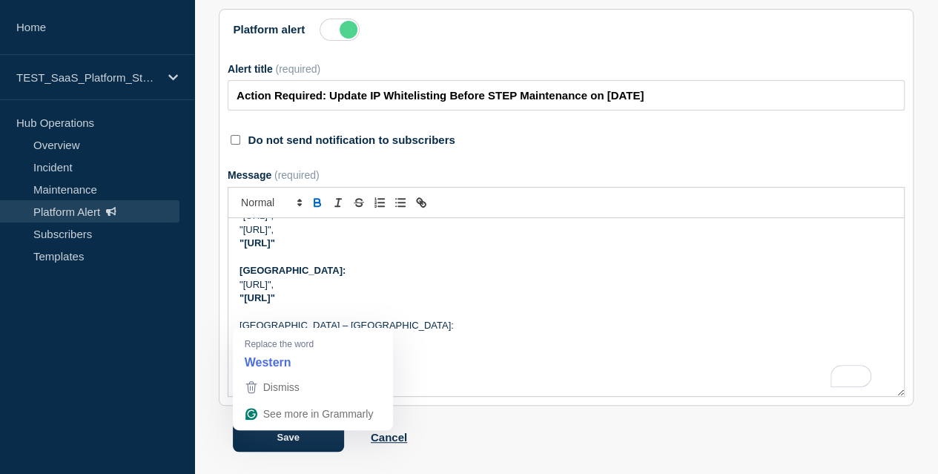
click at [262, 320] on p "West Europe – Amsterdam:" at bounding box center [565, 325] width 653 height 13
click at [508, 284] on p ""52.185.164.176/28"," at bounding box center [565, 284] width 653 height 13
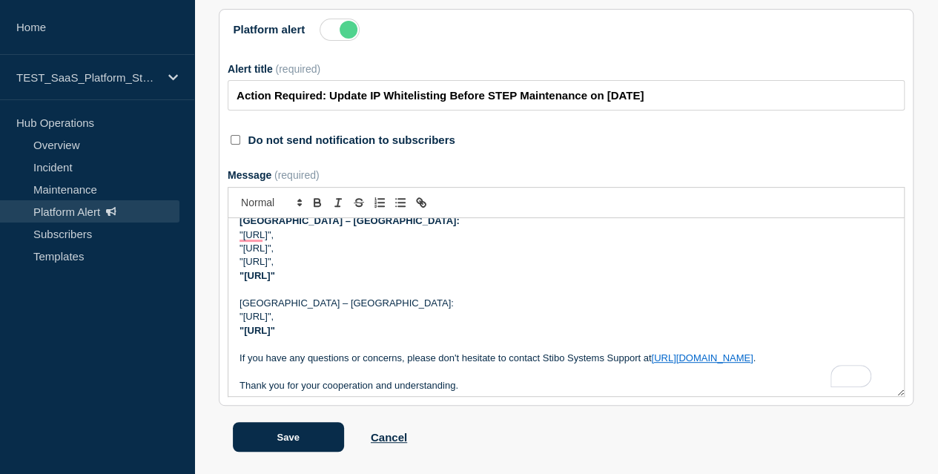
click at [324, 297] on p "Central Europe – Frankfurt:" at bounding box center [565, 302] width 653 height 13
click at [500, 269] on p ""20.16.222.240/28"" at bounding box center [565, 275] width 653 height 13
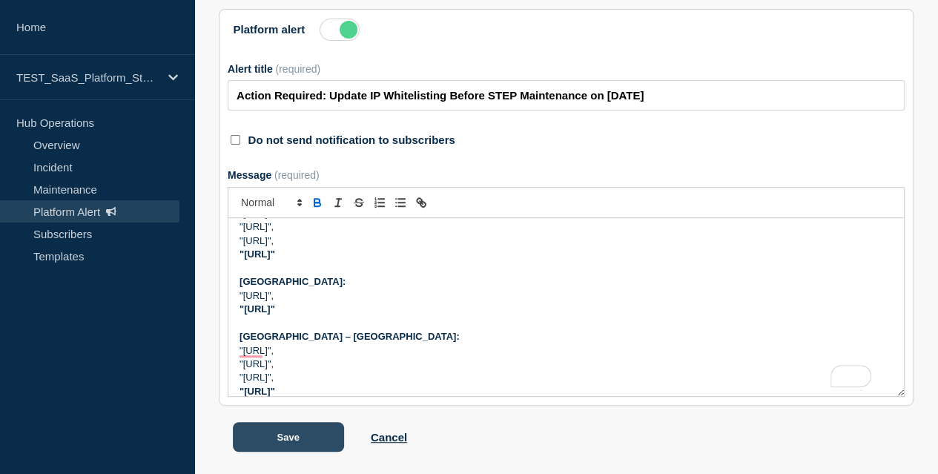
click at [313, 434] on button "Save" at bounding box center [288, 437] width 111 height 30
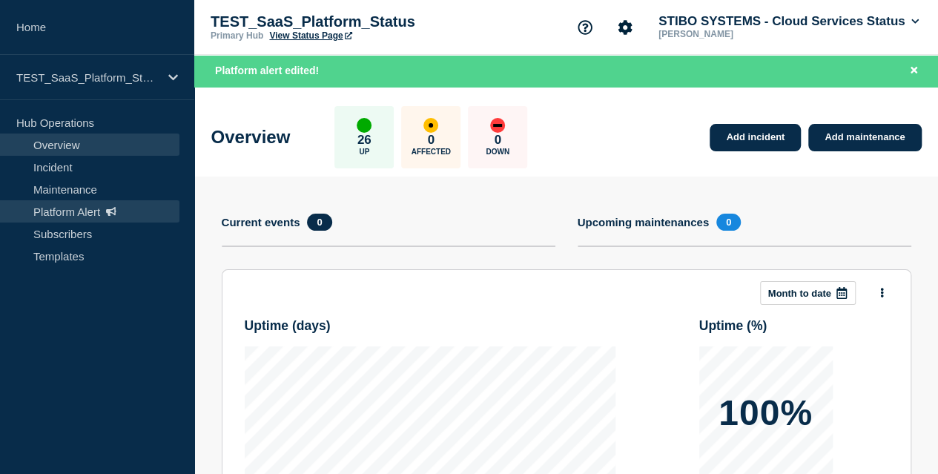
click at [71, 205] on link "Platform Alert" at bounding box center [89, 211] width 179 height 22
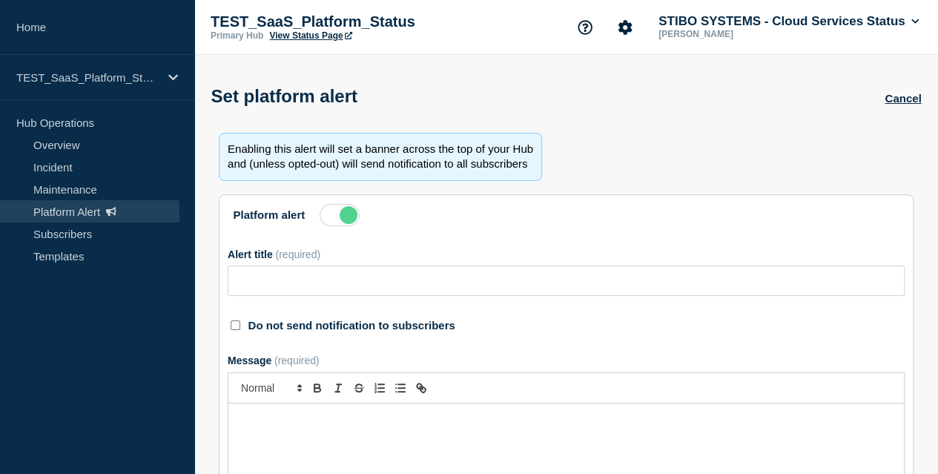
type input "Action Required: Update IP Whitelisting Before STEP Maintenance on November 2, …"
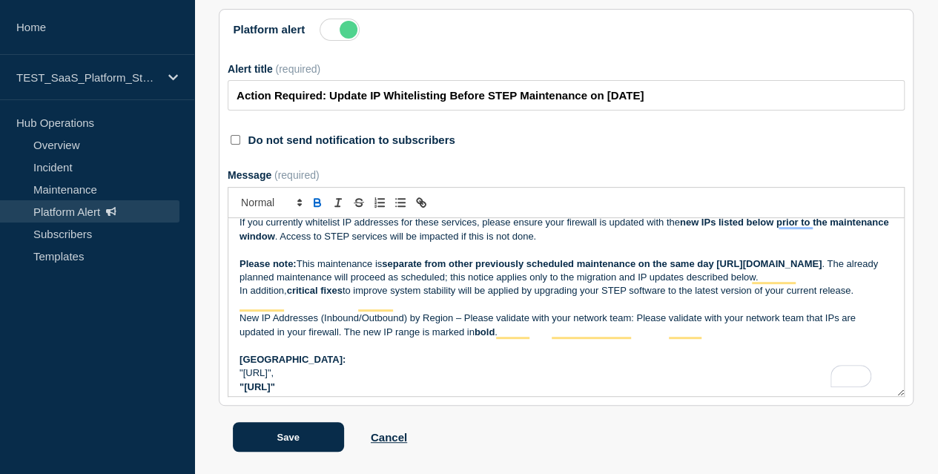
drag, startPoint x: 246, startPoint y: 244, endPoint x: 864, endPoint y: 288, distance: 619.7
click at [864, 288] on div "Dear Stibo Systems customer, Action required: If you are using IP whitelisting,…" at bounding box center [565, 307] width 675 height 178
click at [528, 276] on p "Please note: This maintenance is separate from other previously scheduled maint…" at bounding box center [565, 270] width 653 height 27
drag, startPoint x: 541, startPoint y: 255, endPoint x: 245, endPoint y: 255, distance: 295.7
click at [245, 257] on p "Please note: This maintenance is separate from other previously scheduled maint…" at bounding box center [565, 270] width 653 height 27
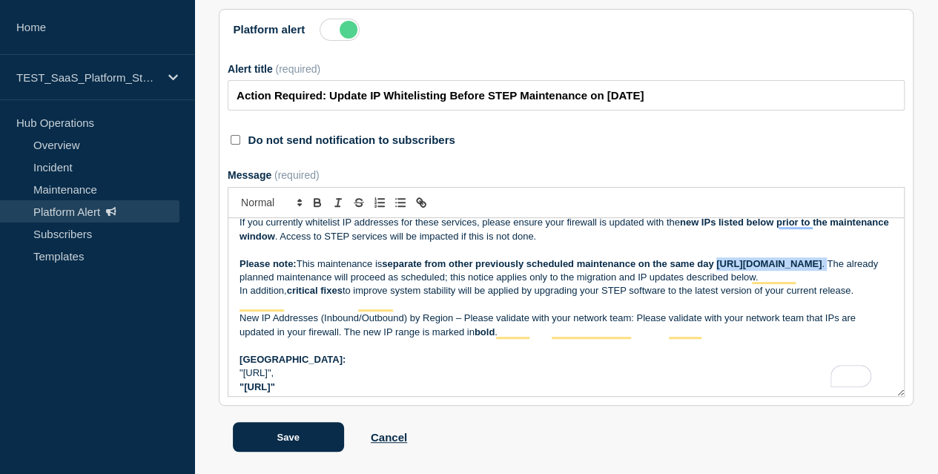
copy p "https://statushub.mdm.stibosystems.com/maintenances/123682 ."
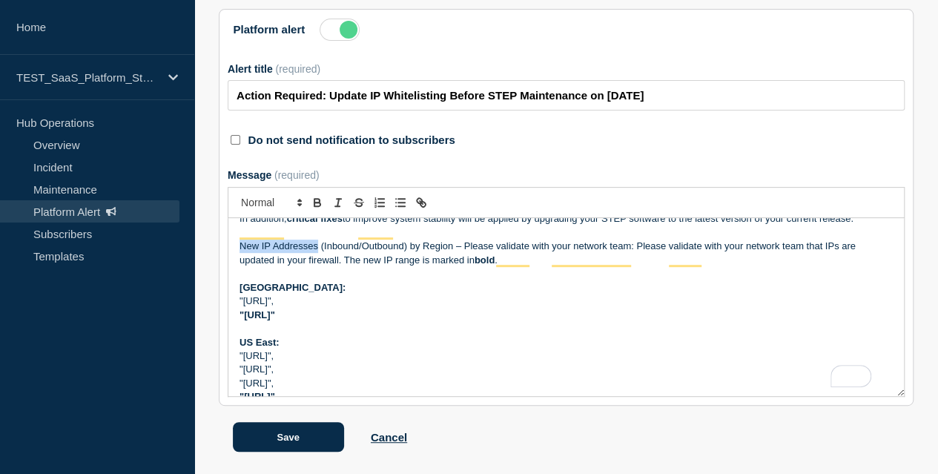
drag, startPoint x: 242, startPoint y: 240, endPoint x: 322, endPoint y: 239, distance: 80.0
click at [322, 239] on div "Dear Stibo Systems customer, Action required: If you are using IP whitelisting,…" at bounding box center [565, 307] width 675 height 178
click at [405, 284] on p "Australia:" at bounding box center [565, 287] width 653 height 13
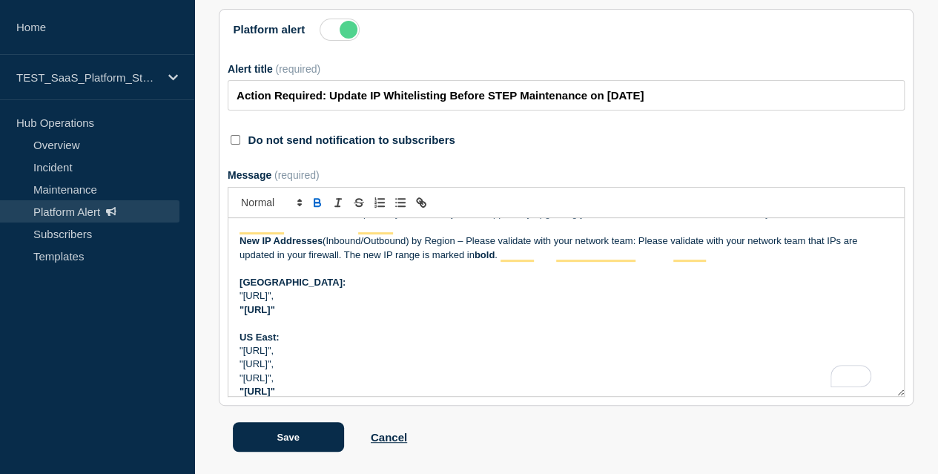
scroll to position [119, 0]
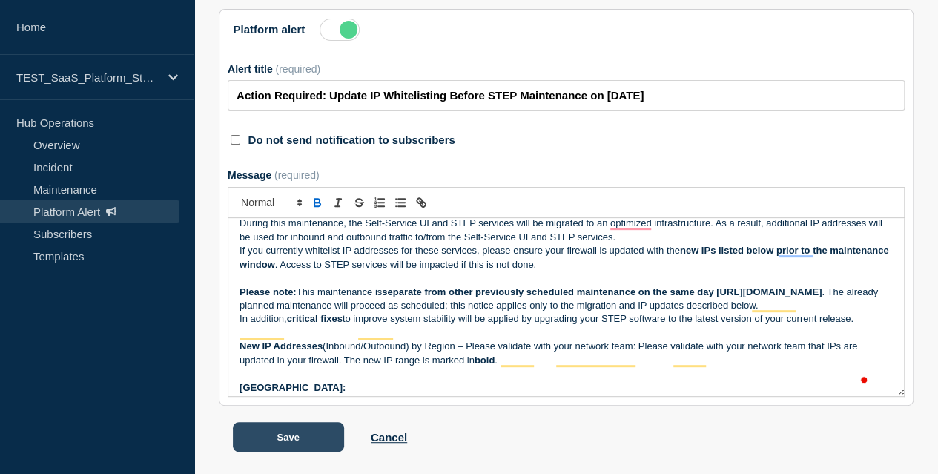
click at [302, 428] on button "Save" at bounding box center [288, 437] width 111 height 30
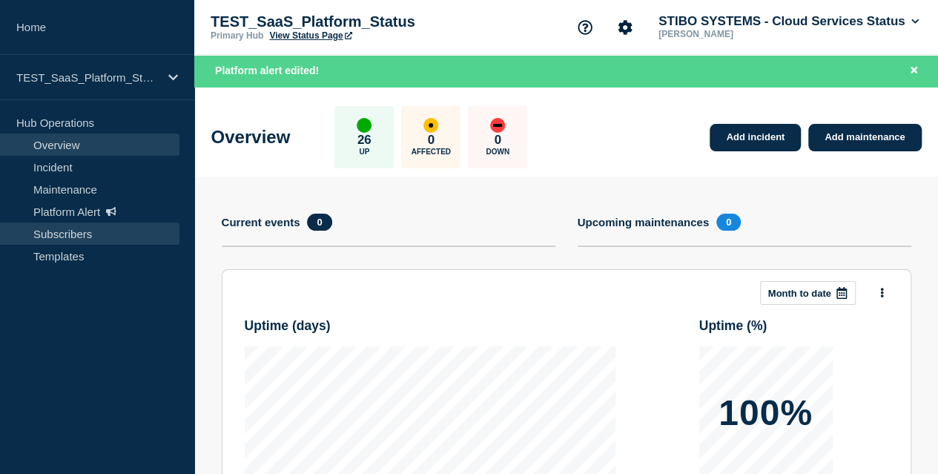
click at [72, 226] on link "Subscribers" at bounding box center [89, 233] width 179 height 22
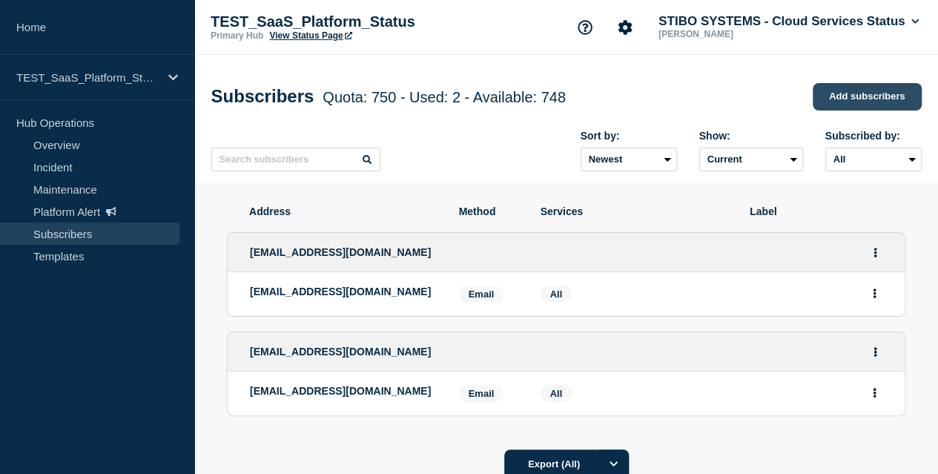
click at [873, 98] on link "Add subscribers" at bounding box center [866, 96] width 109 height 27
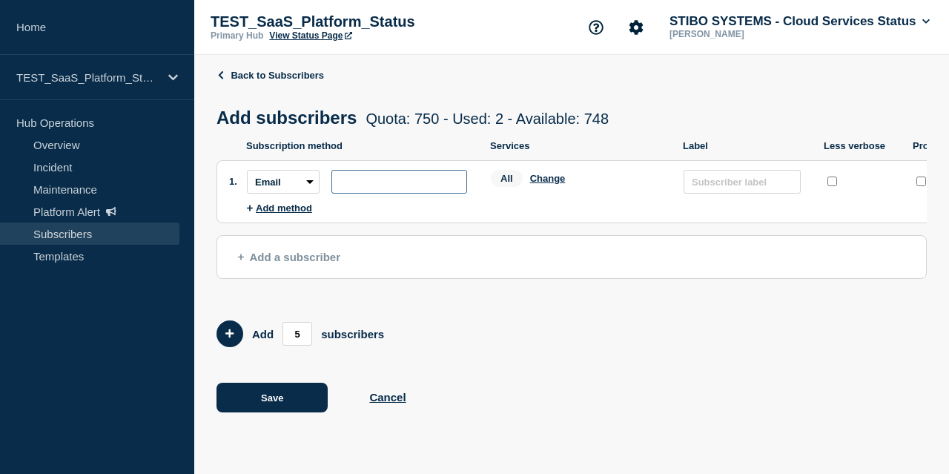
click at [357, 189] on input "subscription-address" at bounding box center [399, 182] width 136 height 24
type input "tony@stibosystems.com"
click at [296, 213] on button "Add method" at bounding box center [279, 207] width 65 height 11
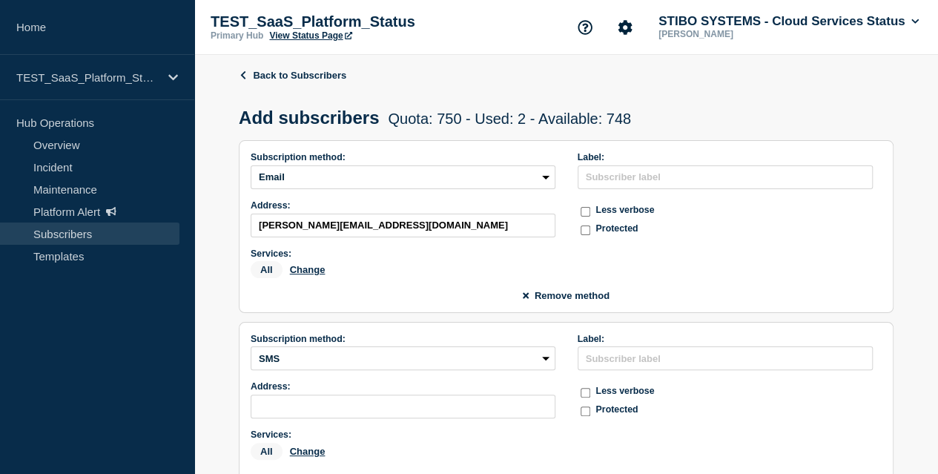
click at [0, 0] on select "SMS Webhook Slack Teams" at bounding box center [0, 0] width 0 height 0
click at [336, 322] on li "Subscription method: SMS Webhook Slack Teams Address: Services: All Change Labe…" at bounding box center [566, 408] width 654 height 173
click at [0, 0] on icon at bounding box center [0, 0] width 0 height 0
click at [0, 0] on input "subscription-address" at bounding box center [0, 0] width 0 height 0
type input "mdhe@stibosystems.com"
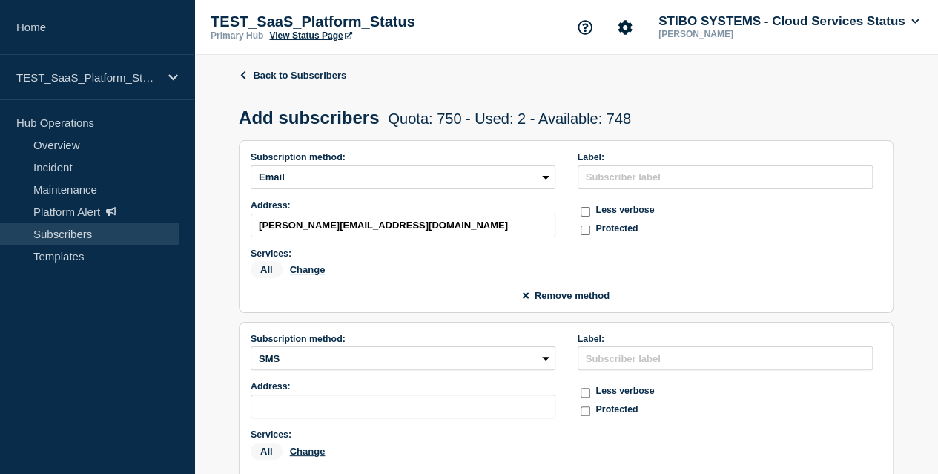
click at [0, 0] on span "Add a subscriber" at bounding box center [0, 0] width 0 height 0
click at [0, 0] on input "subscription-address" at bounding box center [0, 0] width 0 height 0
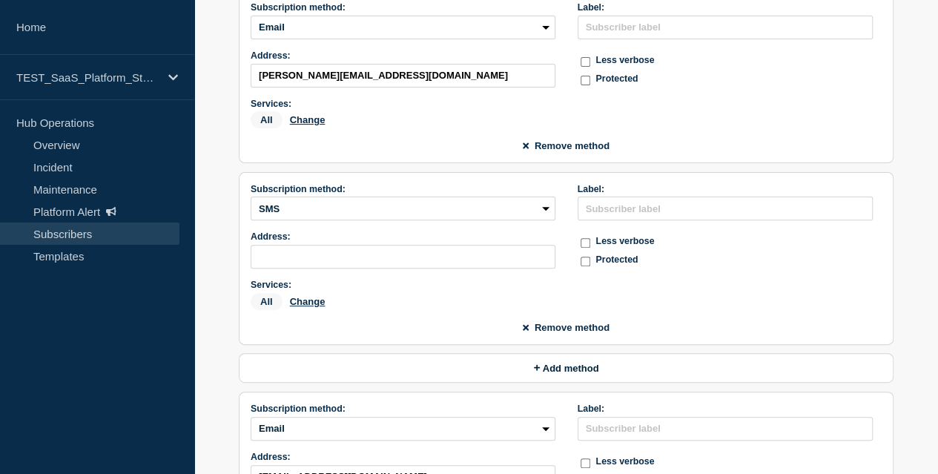
type input "abpa@stibosystems.com"
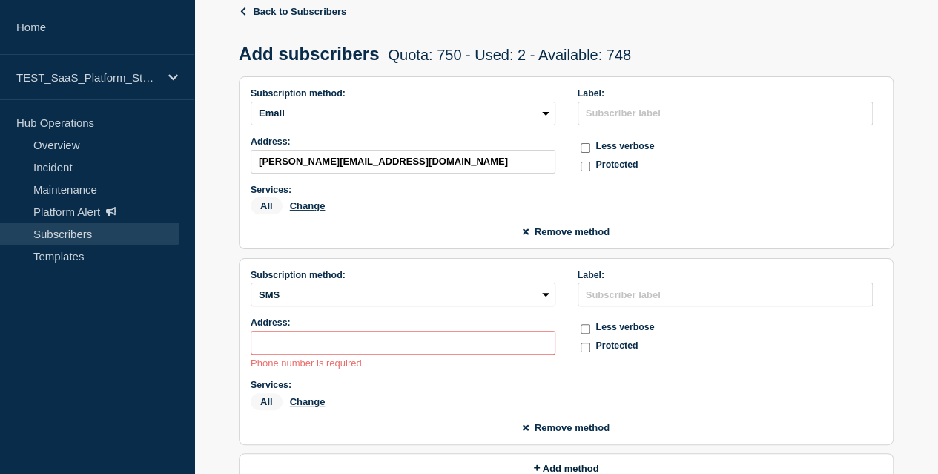
scroll to position [61, 0]
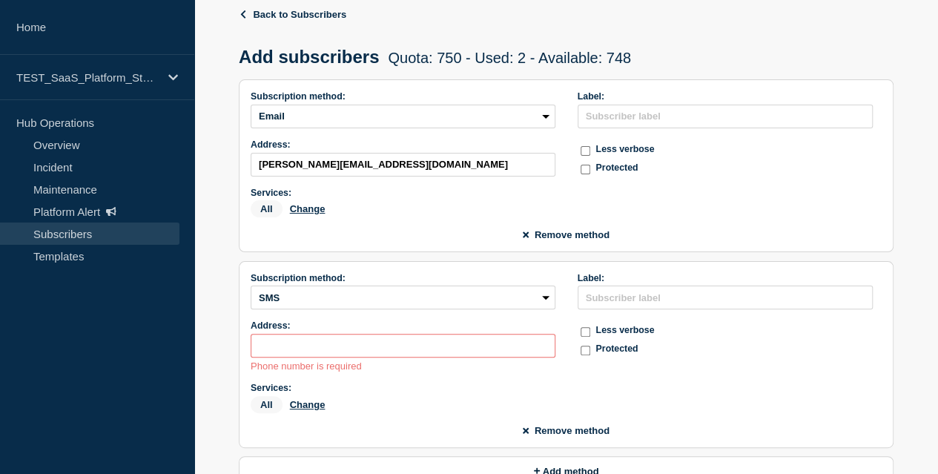
click at [0, 0] on icon at bounding box center [0, 0] width 0 height 0
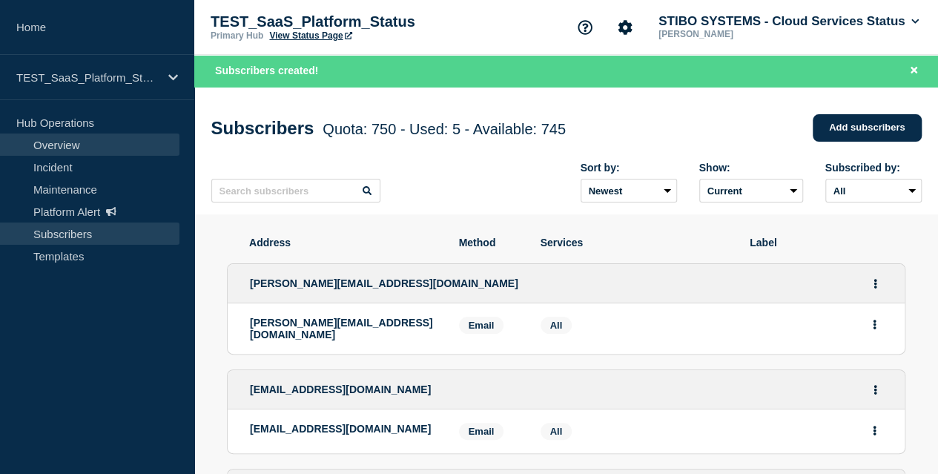
click at [80, 150] on link "Overview" at bounding box center [89, 144] width 179 height 22
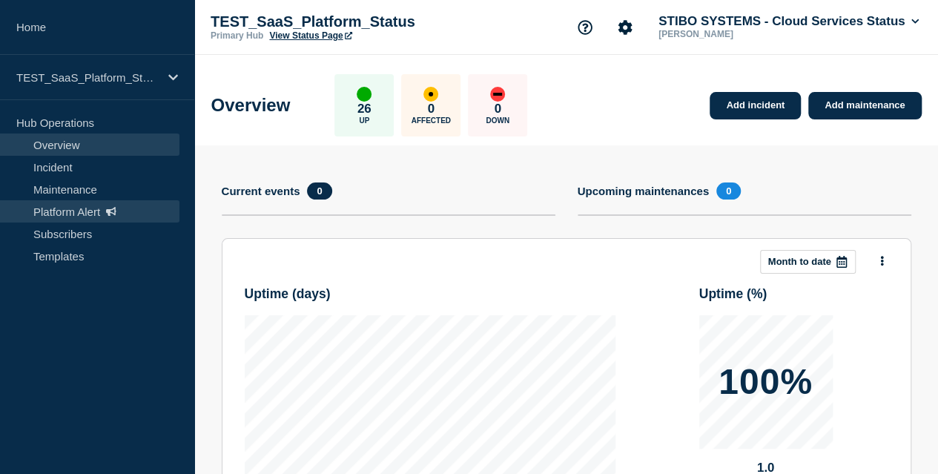
click at [89, 205] on link "Platform Alert" at bounding box center [89, 211] width 179 height 22
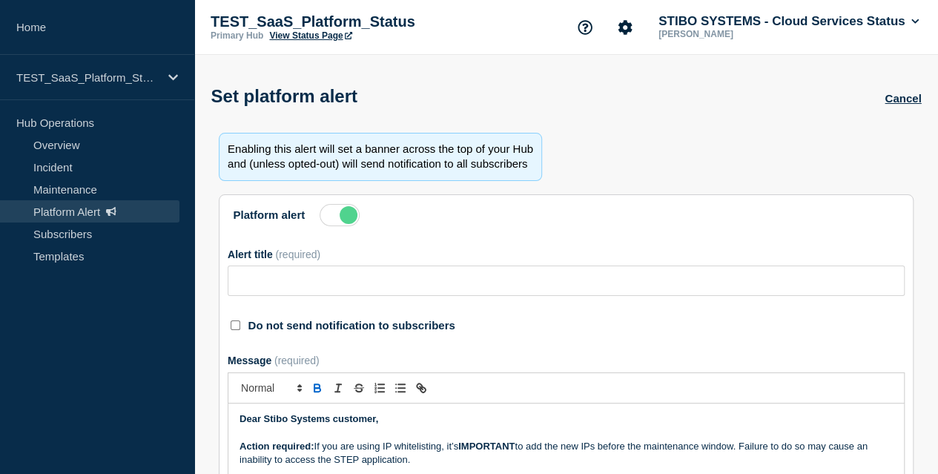
type input "Action Required: Update IP Whitelisting Before STEP Maintenance on November 2, …"
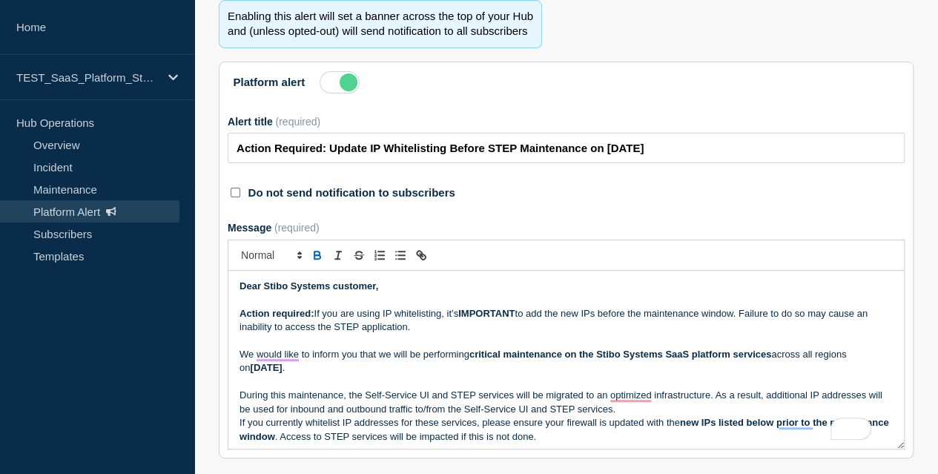
scroll to position [133, 0]
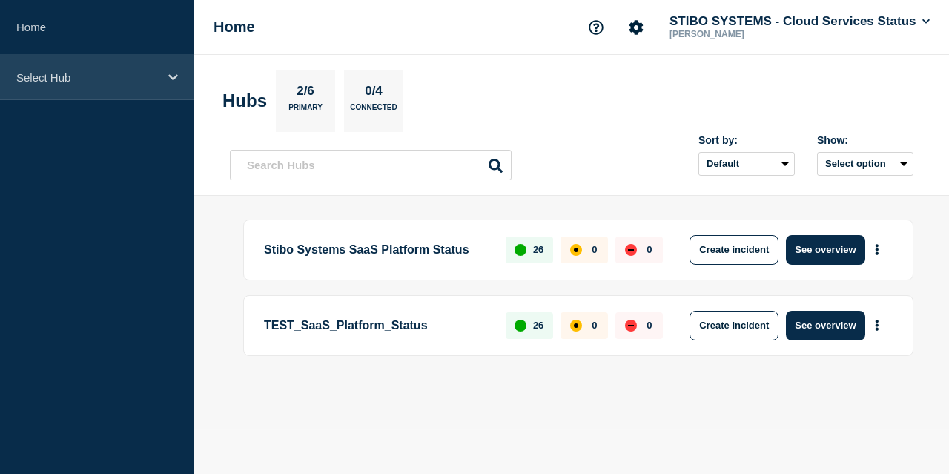
click at [176, 85] on div "Select Hub" at bounding box center [97, 77] width 194 height 45
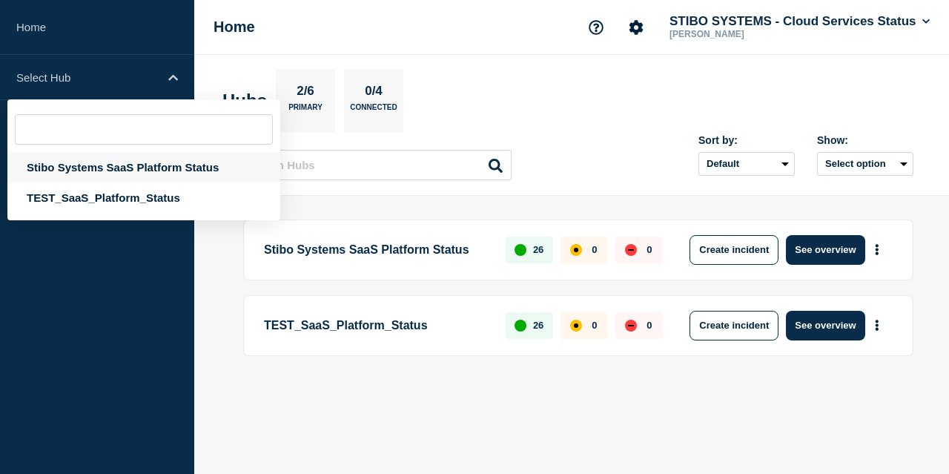
click at [139, 165] on div "Stibo Systems SaaS Platform Status" at bounding box center [143, 167] width 273 height 30
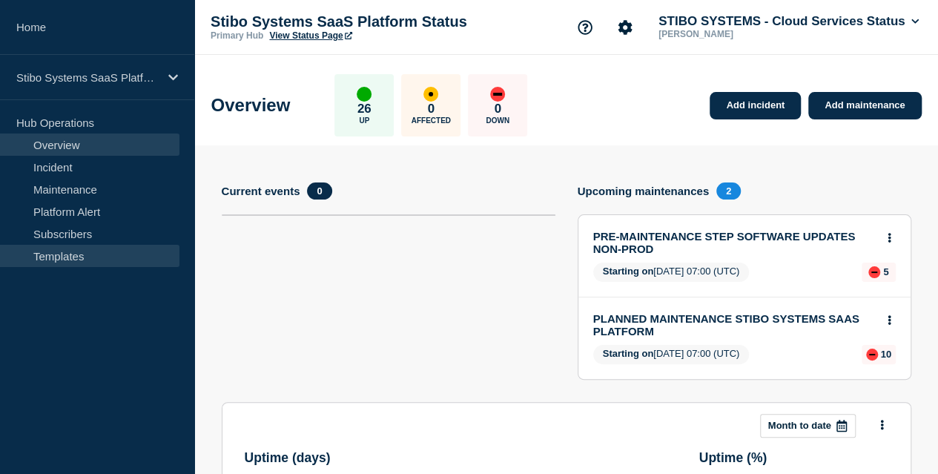
click at [82, 260] on link "Templates" at bounding box center [89, 256] width 179 height 22
click at [80, 256] on link "Templates" at bounding box center [89, 256] width 179 height 22
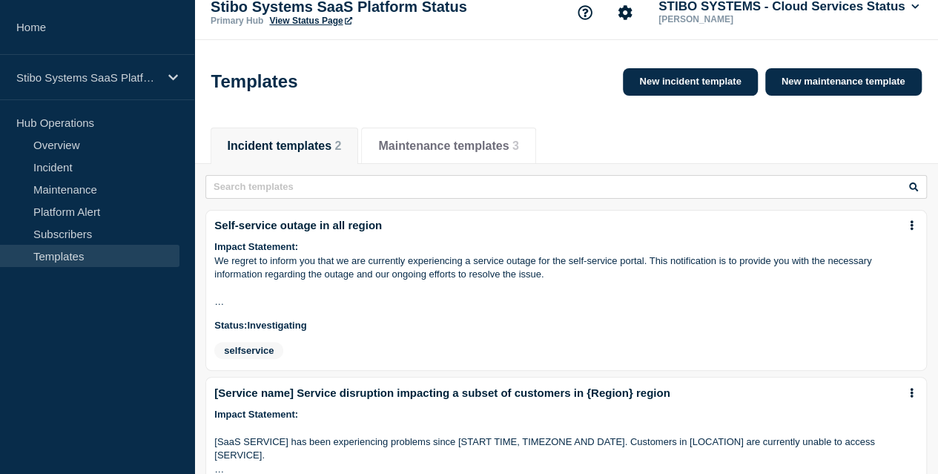
scroll to position [7, 0]
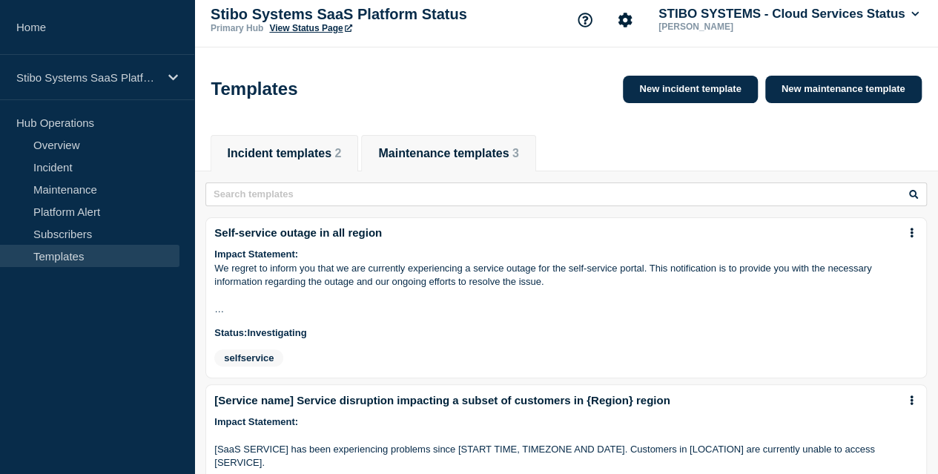
click at [470, 160] on button "Maintenance templates 3" at bounding box center [448, 153] width 140 height 13
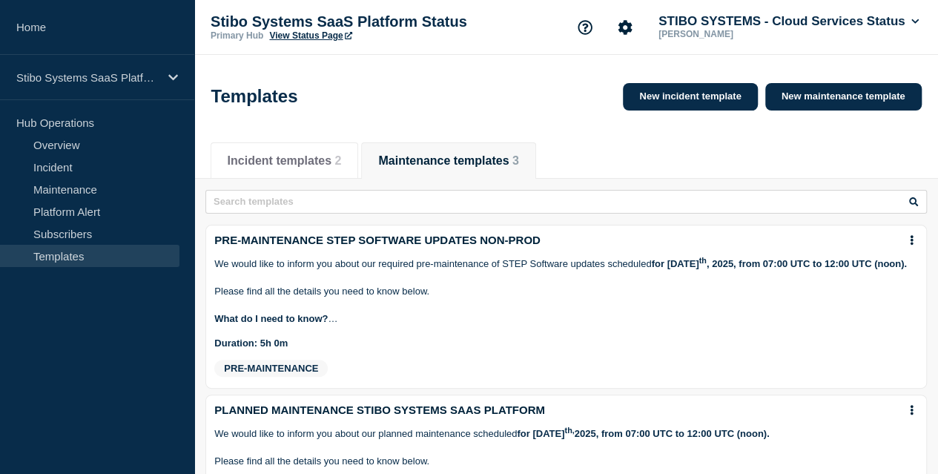
click at [508, 105] on div "Templates New incident template New maintenance template" at bounding box center [566, 96] width 710 height 44
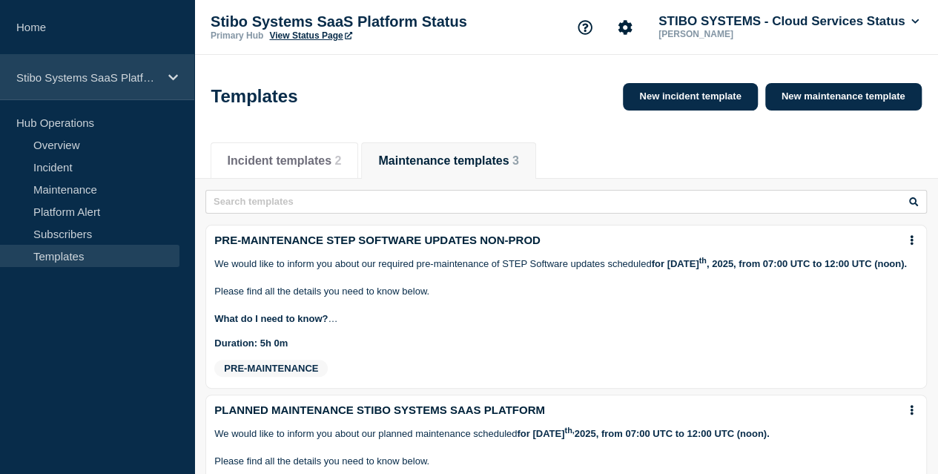
click at [111, 79] on p "Stibo Systems SaaS Platform Status" at bounding box center [87, 77] width 142 height 13
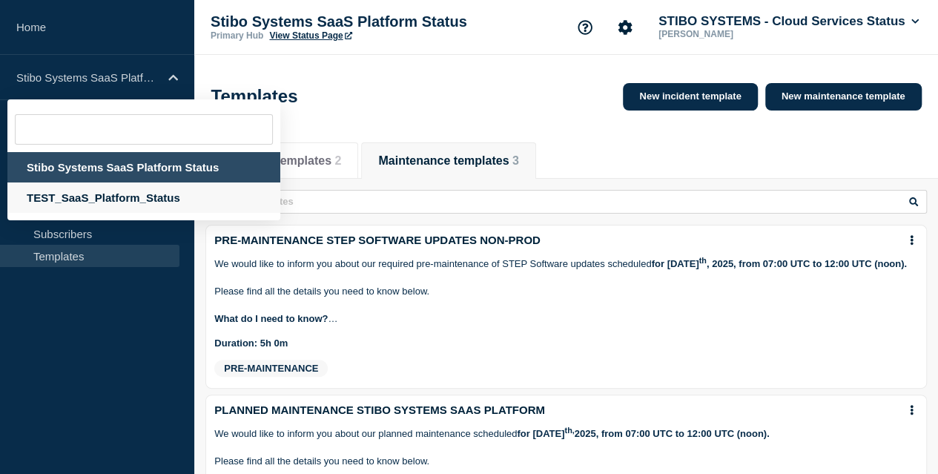
click at [112, 199] on div "TEST_SaaS_Platform_Status" at bounding box center [143, 197] width 273 height 30
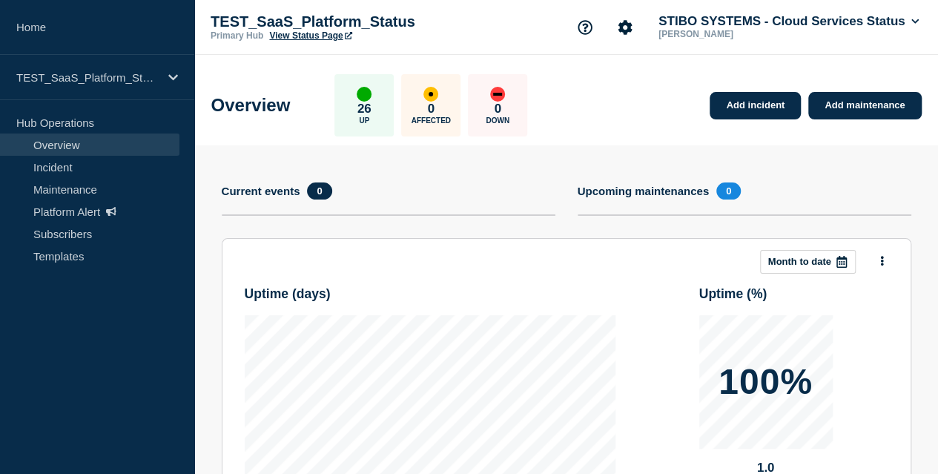
click at [329, 33] on link "View Status Page" at bounding box center [310, 35] width 82 height 10
